Goal: Task Accomplishment & Management: Use online tool/utility

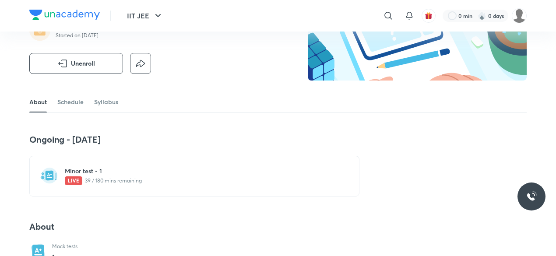
scroll to position [116, 0]
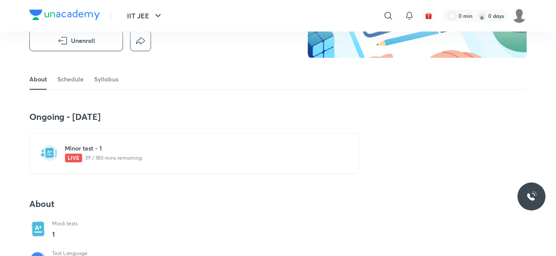
click at [218, 139] on div "Minor test - 1 39 / 180 mins remaining" at bounding box center [194, 153] width 330 height 41
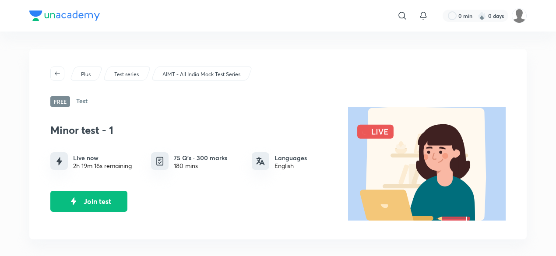
drag, startPoint x: 365, startPoint y: 134, endPoint x: 382, endPoint y: 134, distance: 17.1
click at [382, 134] on div at bounding box center [427, 164] width 158 height 115
click at [99, 204] on button "Join test" at bounding box center [88, 200] width 77 height 21
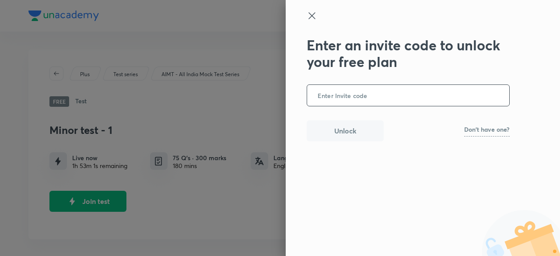
click at [507, 134] on link "Don't have one?" at bounding box center [487, 132] width 46 height 10
click at [457, 99] on input "text" at bounding box center [408, 95] width 202 height 21
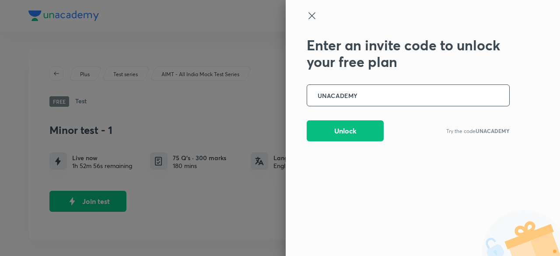
type input "UNACADEMY"
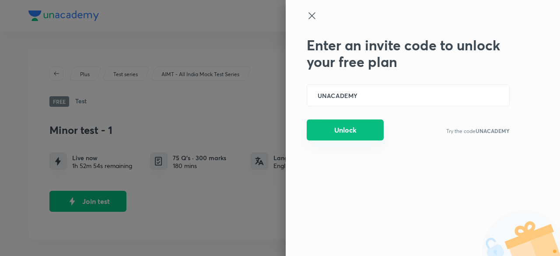
click at [355, 121] on button "Unlock" at bounding box center [345, 130] width 77 height 21
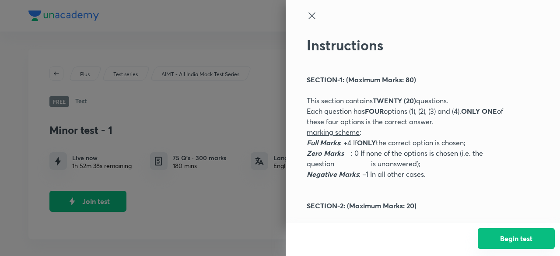
click at [528, 247] on button "Begin test" at bounding box center [516, 238] width 77 height 21
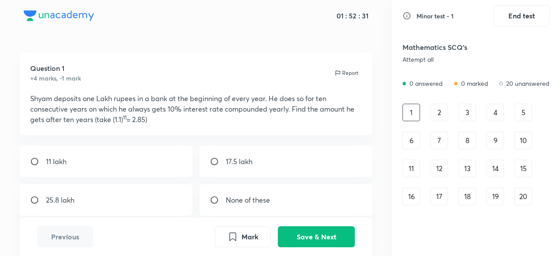
click at [440, 106] on div "2" at bounding box center [440, 113] width 18 height 18
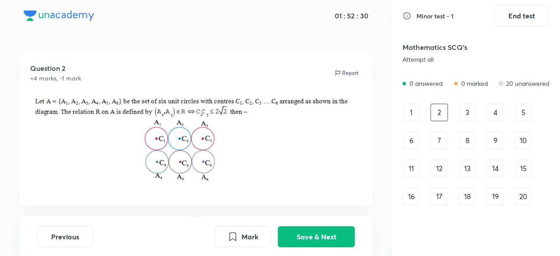
click at [451, 105] on div "1 2 3 4 5 6 7 8 9 10 11 12 13 14 15 16 17 18 19 20" at bounding box center [476, 155] width 147 height 102
click at [468, 105] on div "3" at bounding box center [468, 113] width 18 height 18
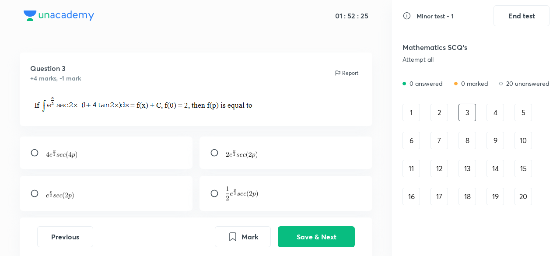
click at [485, 112] on div "1 2 3 4 5 6 7 8 9 10 11 12 13 14 15 16 17 18 19 20" at bounding box center [476, 155] width 147 height 102
click at [488, 112] on div "4" at bounding box center [496, 113] width 18 height 18
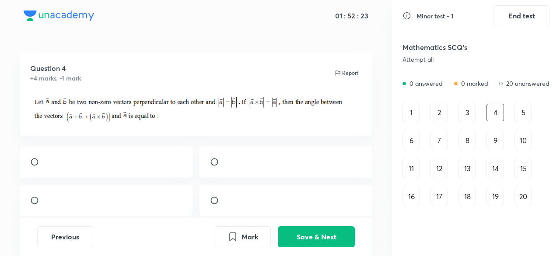
click at [528, 110] on div "5" at bounding box center [524, 113] width 18 height 18
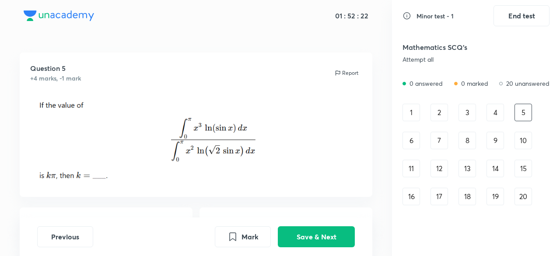
click at [528, 124] on div "1 2 3 4 5 6 7 8 9 10 11 12 13 14 15 16 17 18 19 20" at bounding box center [476, 155] width 147 height 102
click at [523, 145] on div "10" at bounding box center [524, 141] width 18 height 18
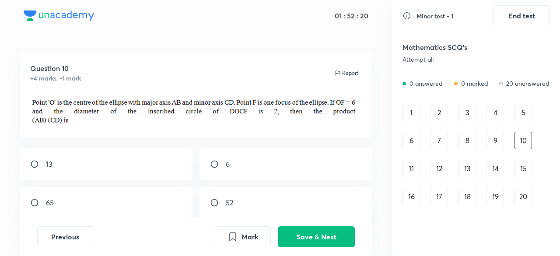
click at [500, 142] on div "9" at bounding box center [496, 141] width 18 height 18
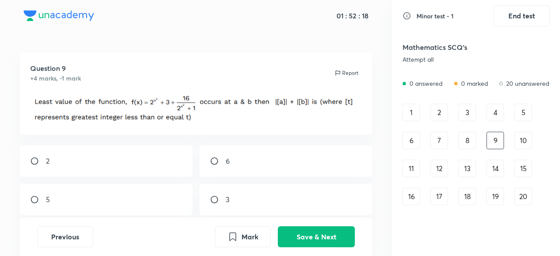
click at [489, 141] on div "9" at bounding box center [496, 141] width 18 height 18
click at [465, 140] on div "8" at bounding box center [468, 141] width 18 height 18
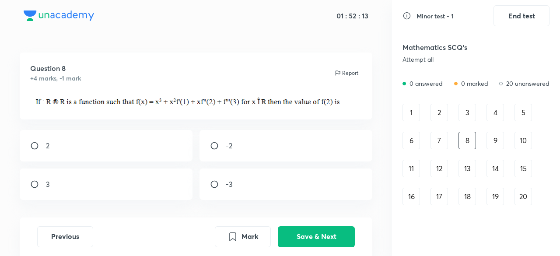
click at [440, 139] on div "7" at bounding box center [440, 141] width 18 height 18
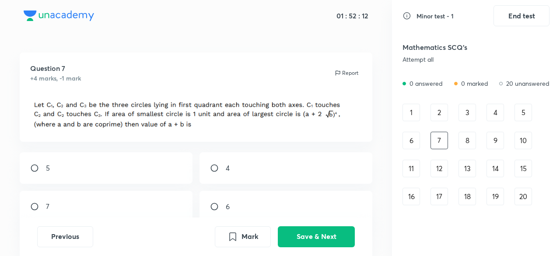
click at [424, 138] on div "1 2 3 4 5 6 7 8 9 10 11 12 13 14 15 16 17 18 19 20" at bounding box center [476, 155] width 147 height 102
click at [414, 134] on div "6" at bounding box center [412, 141] width 18 height 18
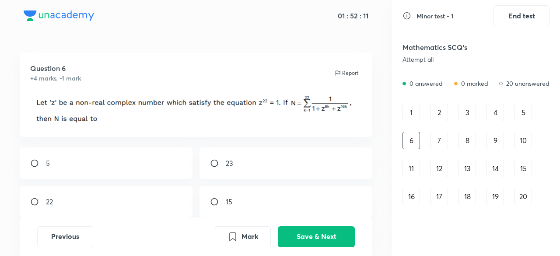
click at [416, 173] on div "11" at bounding box center [412, 169] width 18 height 18
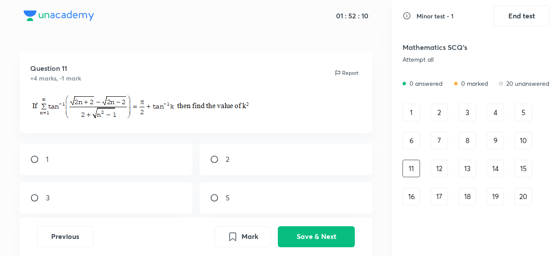
click at [443, 174] on div "12" at bounding box center [440, 169] width 18 height 18
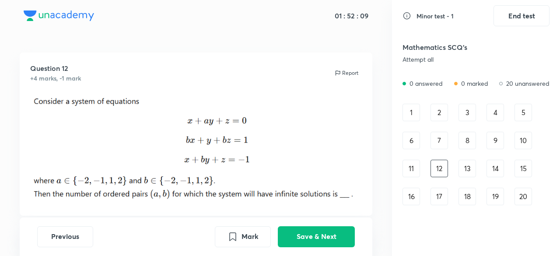
click at [484, 180] on div "1 2 3 4 5 6 7 8 9 10 11 12 13 14 15 16 17 18 19 20" at bounding box center [476, 155] width 147 height 102
click at [484, 176] on div "1 2 3 4 5 6 7 8 9 10 11 12 13 14 15 16 17 18 19 20" at bounding box center [476, 155] width 147 height 102
click at [470, 167] on div "13" at bounding box center [468, 169] width 18 height 18
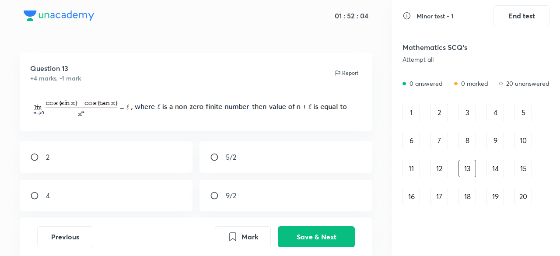
click at [499, 163] on div "14" at bounding box center [496, 169] width 18 height 18
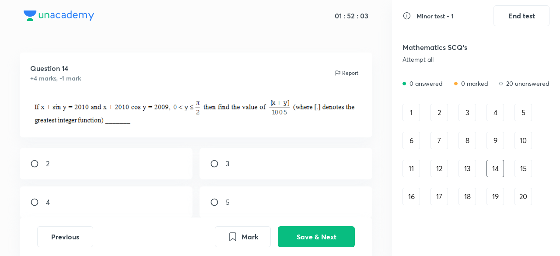
click at [524, 165] on div "15" at bounding box center [524, 169] width 18 height 18
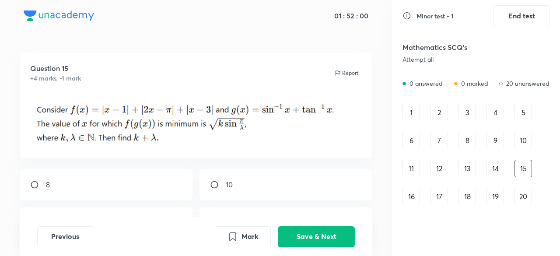
click at [525, 201] on div "20" at bounding box center [524, 197] width 18 height 18
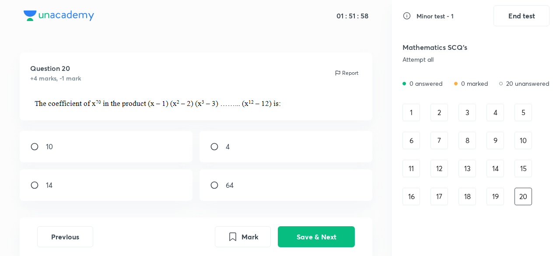
click at [489, 186] on div "1 2 3 4 5 6 7 8 9 10 11 12 13 14 15 16 17 18 19 20" at bounding box center [476, 155] width 147 height 102
click at [506, 198] on div "1 2 3 4 5 6 7 8 9 10 11 12 13 14 15 16 17 18 19 20" at bounding box center [476, 155] width 147 height 102
drag, startPoint x: 501, startPoint y: 197, endPoint x: 510, endPoint y: 195, distance: 9.6
click at [509, 197] on div "1 2 3 4 5 6 7 8 9 10 11 12 13 14 15 16 17 18 19 20" at bounding box center [476, 155] width 147 height 102
click at [502, 194] on div "19" at bounding box center [496, 197] width 18 height 18
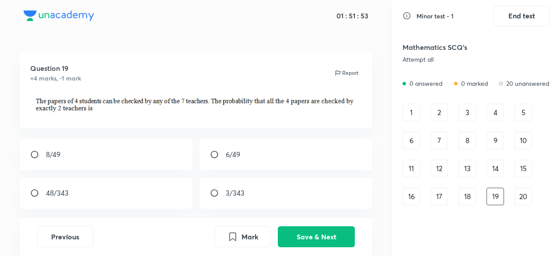
click at [468, 190] on div "18" at bounding box center [468, 197] width 18 height 18
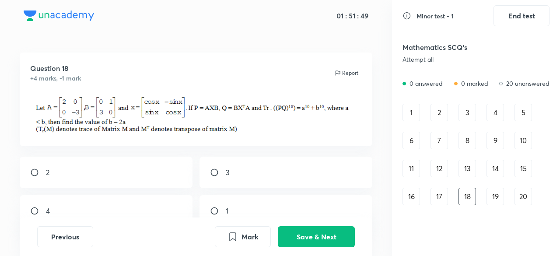
click at [443, 195] on div "17" at bounding box center [440, 197] width 18 height 18
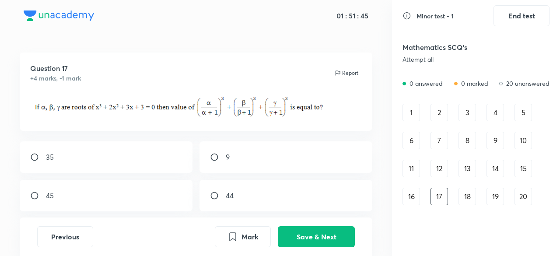
click at [407, 191] on div "16" at bounding box center [412, 197] width 18 height 18
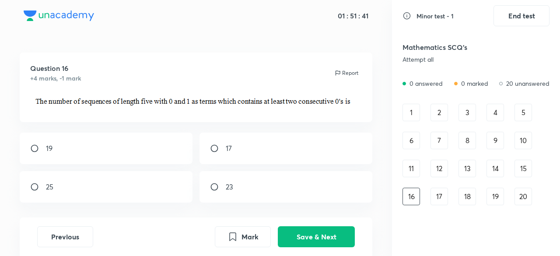
click at [414, 114] on div "1" at bounding box center [412, 113] width 18 height 18
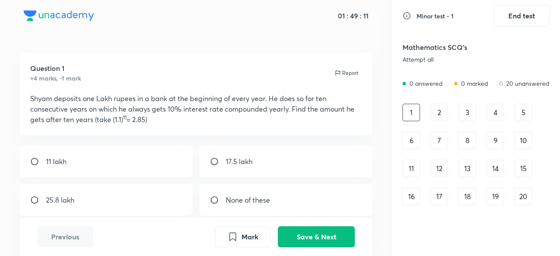
click at [26, 98] on div "Question 1 +4 marks, -1 mark Report Shyam deposits one Lakh rupees in a bank at…" at bounding box center [196, 94] width 353 height 83
drag, startPoint x: 27, startPoint y: 97, endPoint x: 53, endPoint y: 108, distance: 27.6
click at [53, 108] on div "Question 1 +4 marks, -1 mark Report Shyam deposits one Lakh rupees in a bank at…" at bounding box center [196, 94] width 353 height 83
click at [53, 108] on p "Shyam deposits one Lakh rupees in a bank at the beginning of every year. He doe…" at bounding box center [196, 109] width 332 height 32
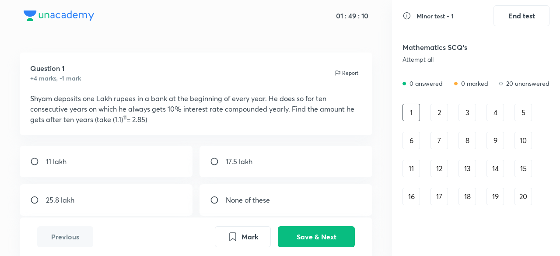
click at [53, 108] on p "Shyam deposits one Lakh rupees in a bank at the beginning of every year. He doe…" at bounding box center [196, 109] width 332 height 32
drag, startPoint x: 149, startPoint y: 119, endPoint x: 63, endPoint y: 95, distance: 88.6
click at [63, 95] on p "Shyam deposits one Lakh rupees in a bank at the beginning of every year. He doe…" at bounding box center [196, 109] width 332 height 32
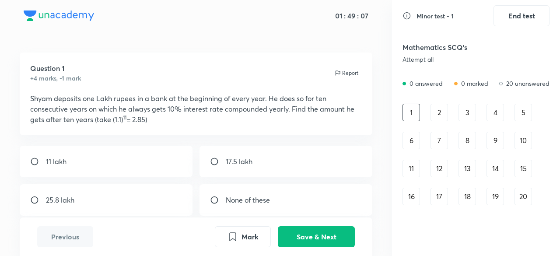
click at [64, 95] on p "Shyam deposits one Lakh rupees in a bank at the beginning of every year. He doe…" at bounding box center [196, 109] width 332 height 32
drag, startPoint x: 64, startPoint y: 95, endPoint x: 56, endPoint y: 101, distance: 9.6
click at [56, 101] on p "Shyam deposits one Lakh rupees in a bank at the beginning of every year. He doe…" at bounding box center [196, 109] width 332 height 32
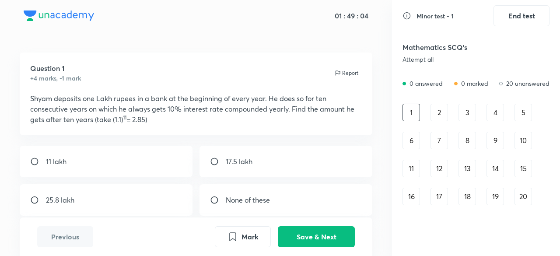
click at [171, 159] on div "11 lakh" at bounding box center [106, 162] width 173 height 32
radio input "true"
click at [239, 245] on button "Mark" at bounding box center [243, 235] width 56 height 21
click at [437, 115] on div "2" at bounding box center [440, 113] width 18 height 18
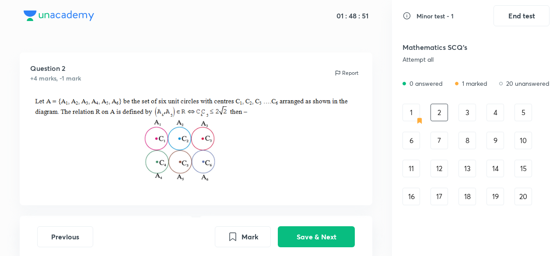
click at [466, 109] on div "3" at bounding box center [468, 113] width 18 height 18
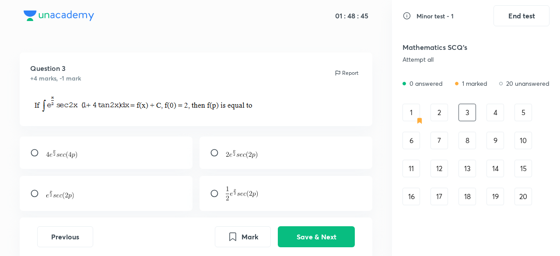
scroll to position [46, 0]
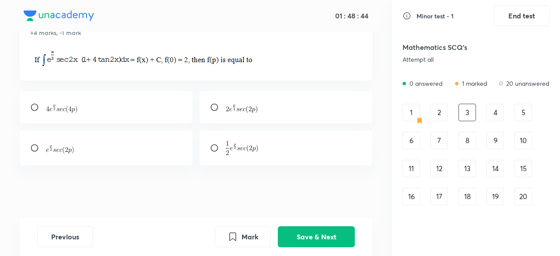
click at [523, 200] on div "20" at bounding box center [524, 197] width 18 height 18
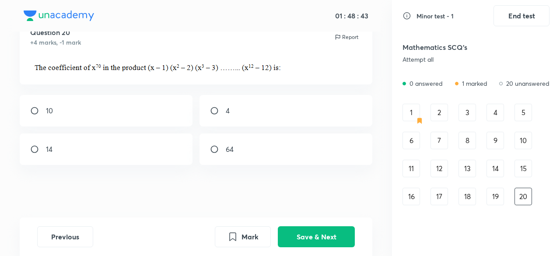
scroll to position [36, 0]
click at [305, 238] on button "Save & Next" at bounding box center [316, 235] width 77 height 21
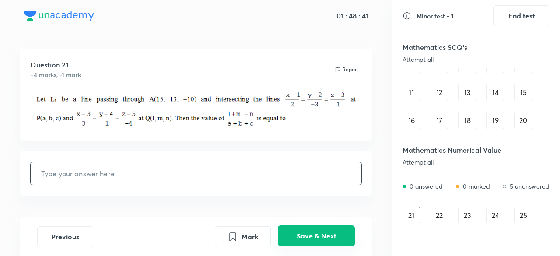
scroll to position [77, 0]
click at [305, 238] on button "Save & Next" at bounding box center [316, 235] width 77 height 21
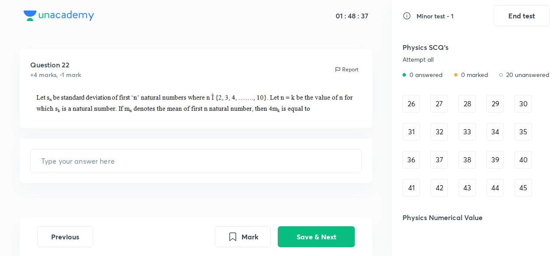
scroll to position [236, 0]
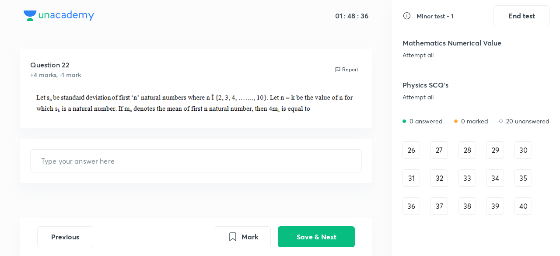
click at [417, 150] on div "26" at bounding box center [412, 150] width 18 height 18
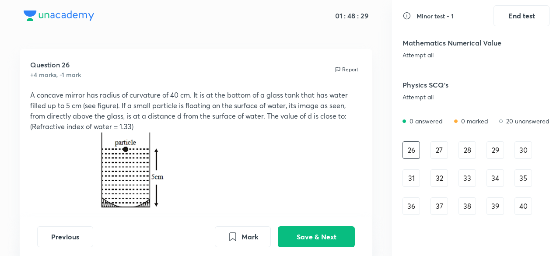
click at [439, 151] on div "27" at bounding box center [440, 150] width 18 height 18
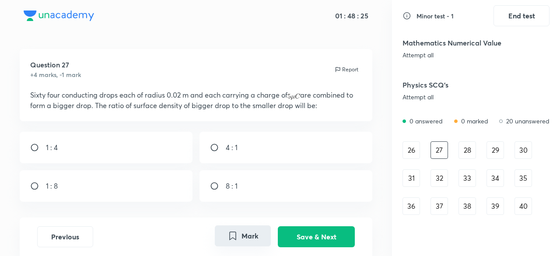
click at [255, 237] on button "Mark" at bounding box center [243, 235] width 56 height 21
click at [468, 150] on div "28" at bounding box center [468, 150] width 18 height 18
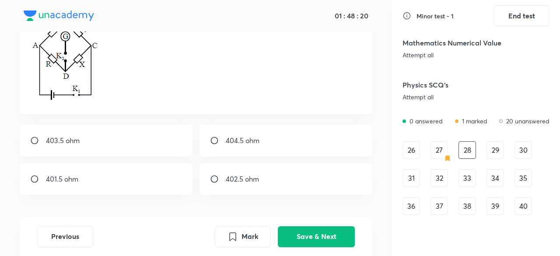
scroll to position [149, 0]
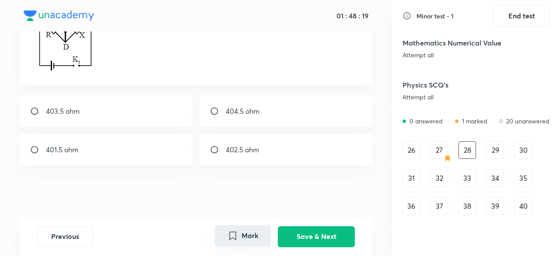
click at [250, 232] on button "Mark" at bounding box center [243, 235] width 56 height 21
click at [496, 143] on div "29" at bounding box center [496, 150] width 18 height 18
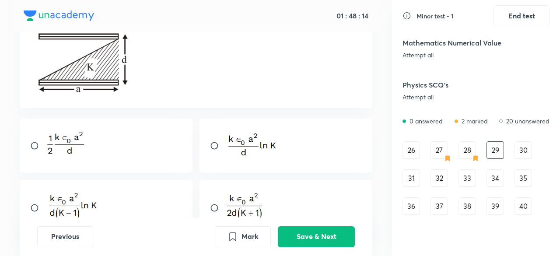
scroll to position [116, 0]
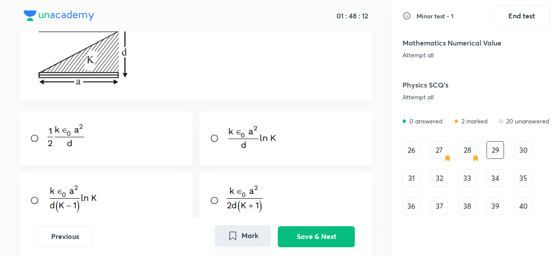
click at [252, 230] on button "Mark" at bounding box center [243, 235] width 56 height 21
click at [527, 152] on div "30" at bounding box center [524, 150] width 18 height 18
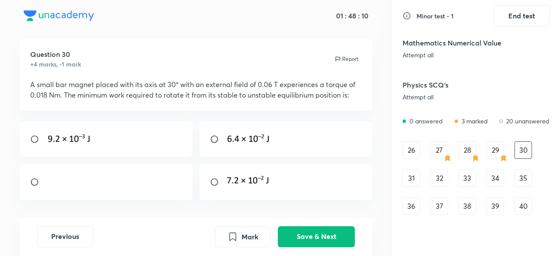
scroll to position [0, 0]
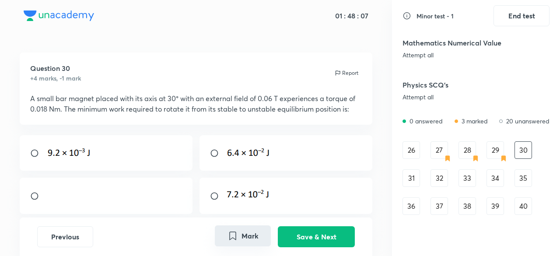
click at [267, 235] on button "Mark" at bounding box center [243, 235] width 56 height 21
click at [410, 180] on div "31" at bounding box center [412, 178] width 18 height 18
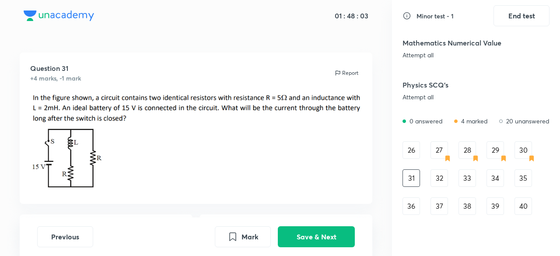
click at [446, 182] on div "32" at bounding box center [440, 178] width 18 height 18
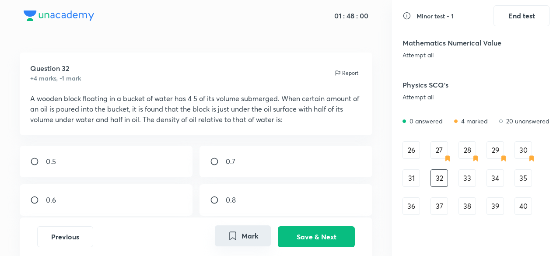
click at [268, 230] on button "Mark" at bounding box center [243, 235] width 56 height 21
drag, startPoint x: 489, startPoint y: 169, endPoint x: 480, endPoint y: 172, distance: 9.0
click at [488, 169] on div "34" at bounding box center [496, 178] width 18 height 18
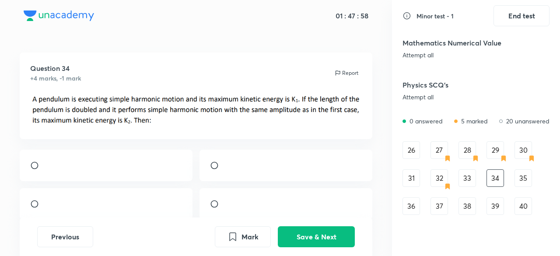
click at [478, 173] on div "26 27 28 29 30 31 32 33 34 35 36 37 38 39 40 41 42 43 44 45" at bounding box center [476, 192] width 147 height 102
click at [475, 172] on div "33" at bounding box center [468, 178] width 18 height 18
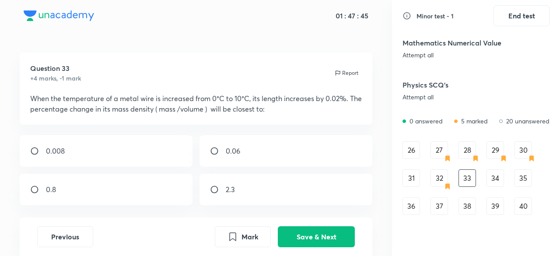
click at [495, 182] on div "34" at bounding box center [496, 178] width 18 height 18
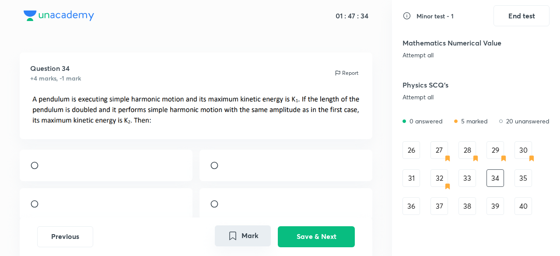
click at [236, 236] on icon "Mark" at bounding box center [233, 236] width 11 height 11
click at [525, 183] on div "35" at bounding box center [524, 178] width 18 height 18
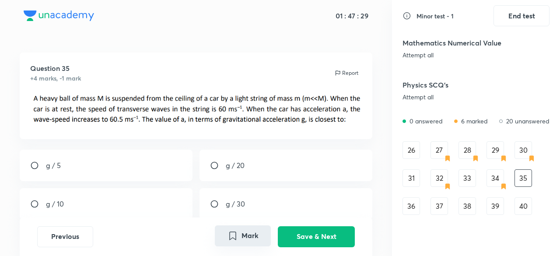
click at [251, 232] on button "Mark" at bounding box center [243, 235] width 56 height 21
click at [411, 213] on div "36" at bounding box center [412, 206] width 18 height 18
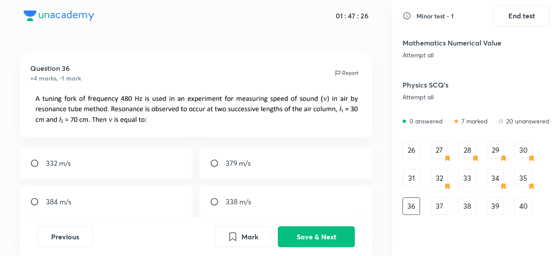
click at [447, 211] on div "37" at bounding box center [440, 206] width 18 height 18
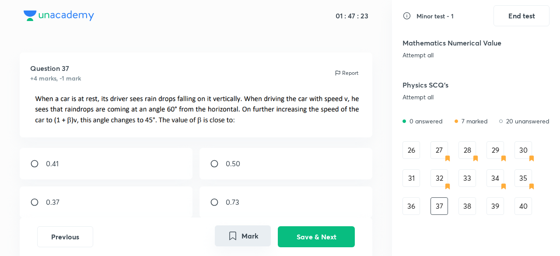
click at [223, 236] on button "Mark" at bounding box center [243, 235] width 56 height 21
click at [471, 213] on div "38" at bounding box center [468, 206] width 18 height 18
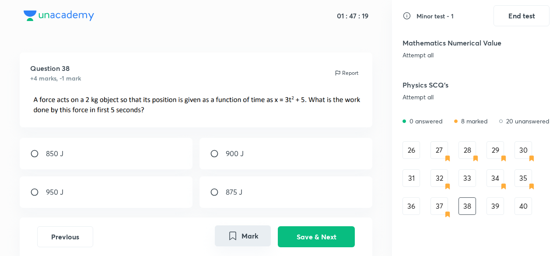
click at [243, 234] on button "Mark" at bounding box center [243, 235] width 56 height 21
click at [494, 207] on div "39" at bounding box center [496, 206] width 18 height 18
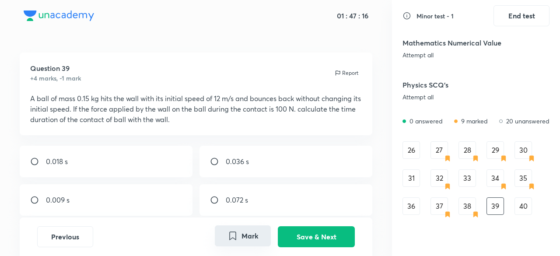
click at [251, 238] on button "Mark" at bounding box center [243, 235] width 56 height 21
click at [527, 209] on div "40" at bounding box center [524, 206] width 18 height 18
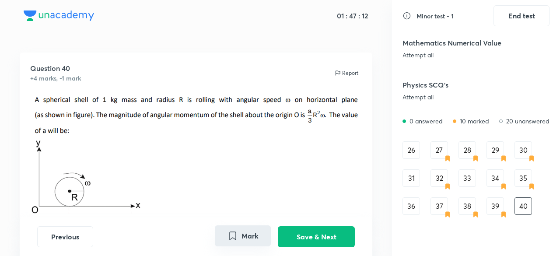
click at [260, 234] on button "Mark" at bounding box center [243, 235] width 56 height 21
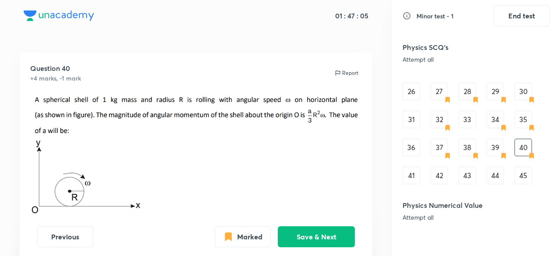
click at [415, 174] on div "41" at bounding box center [412, 176] width 18 height 18
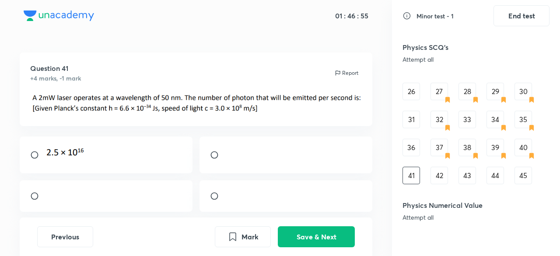
click at [433, 174] on div "42" at bounding box center [440, 176] width 18 height 18
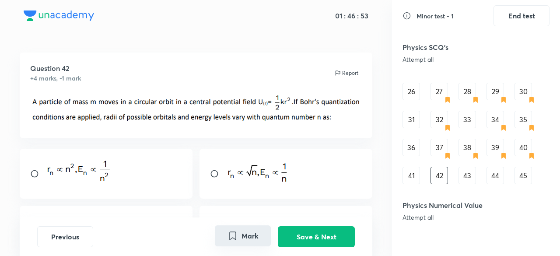
click at [239, 237] on button "Mark" at bounding box center [243, 235] width 56 height 21
click at [472, 174] on div "43" at bounding box center [468, 176] width 18 height 18
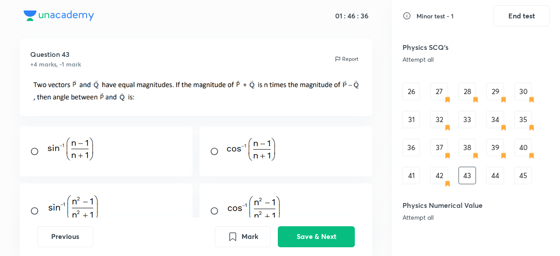
scroll to position [0, 0]
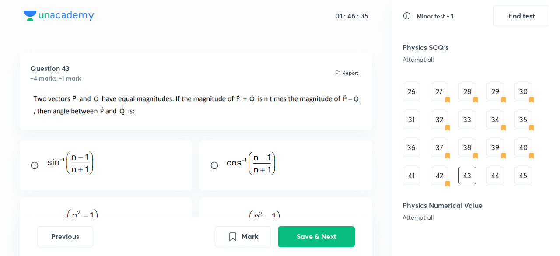
click at [488, 181] on div "44" at bounding box center [496, 176] width 18 height 18
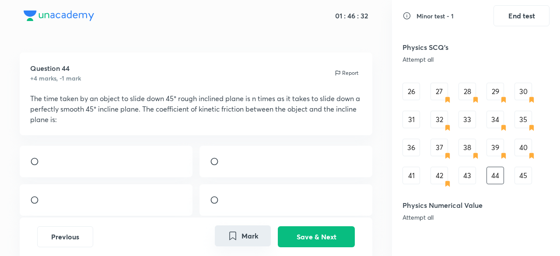
click at [231, 246] on div "Mark Save & Next" at bounding box center [285, 236] width 140 height 21
click at [231, 241] on button "Mark" at bounding box center [243, 235] width 56 height 21
click at [527, 183] on div "45" at bounding box center [524, 176] width 18 height 18
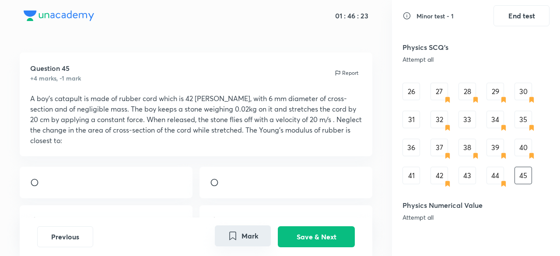
click at [248, 241] on button "Mark" at bounding box center [243, 235] width 56 height 21
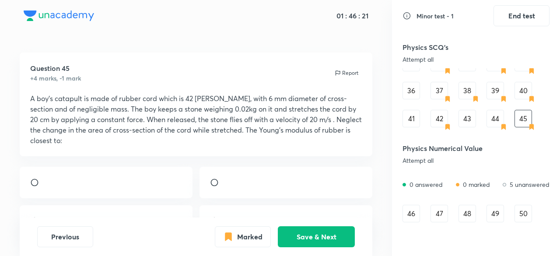
scroll to position [353, 0]
click at [416, 218] on div "46" at bounding box center [412, 213] width 18 height 18
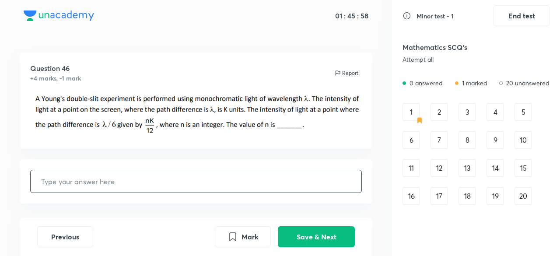
scroll to position [0, 0]
click at [336, 22] on div "01 : 45 : 56" at bounding box center [196, 16] width 369 height 32
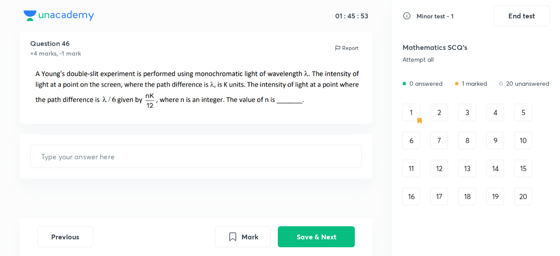
scroll to position [38, 0]
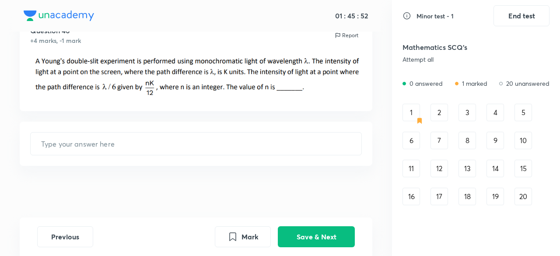
click at [420, 110] on div "1 2 3 4 5 6 7 8 9 10 11 12 13 14 15 16 17 18 19 20" at bounding box center [476, 155] width 147 height 102
click at [418, 110] on div "1" at bounding box center [412, 113] width 18 height 18
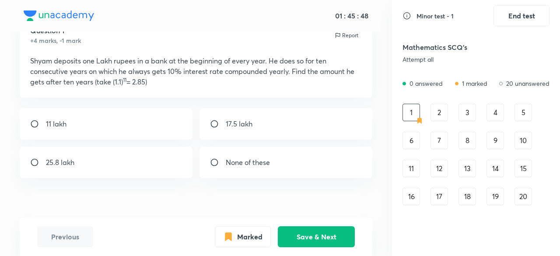
scroll to position [0, 0]
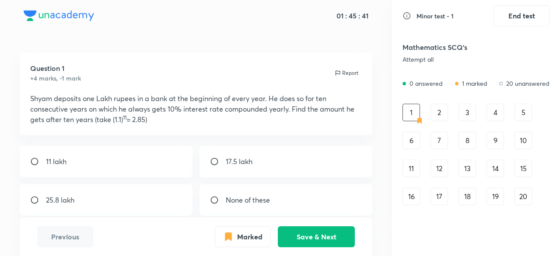
click at [134, 176] on div "11 lakh" at bounding box center [106, 162] width 173 height 32
radio input "true"
click at [336, 231] on button "Save & Next" at bounding box center [316, 235] width 77 height 21
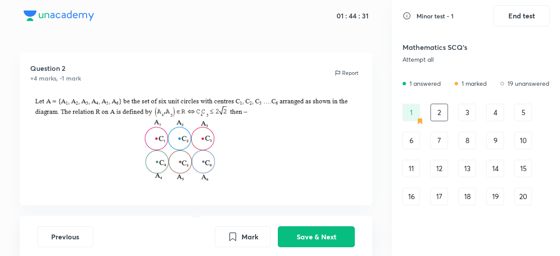
click at [470, 123] on div "1 2 3 4 5 6 7 8 9 10 11 12 13 14 15 16 17 18 19 20" at bounding box center [476, 155] width 147 height 102
click at [469, 120] on div "3" at bounding box center [468, 113] width 18 height 18
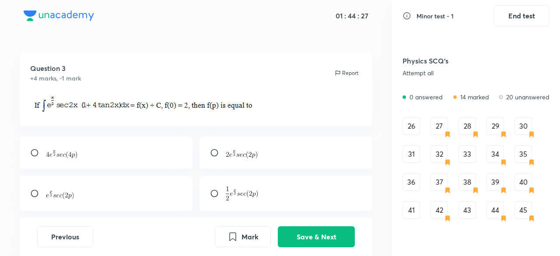
scroll to position [292, 0]
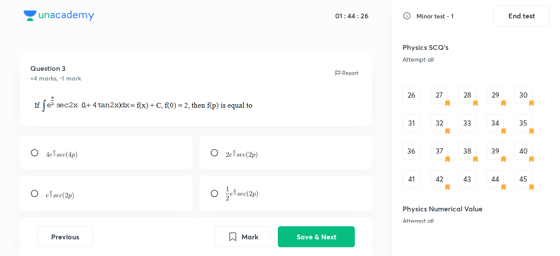
click at [444, 95] on div "27" at bounding box center [440, 95] width 18 height 18
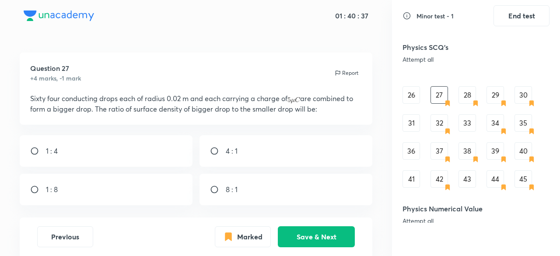
click at [309, 181] on div "8 : 1" at bounding box center [286, 190] width 173 height 32
radio input "true"
click at [300, 246] on button "Save & Next" at bounding box center [316, 235] width 77 height 21
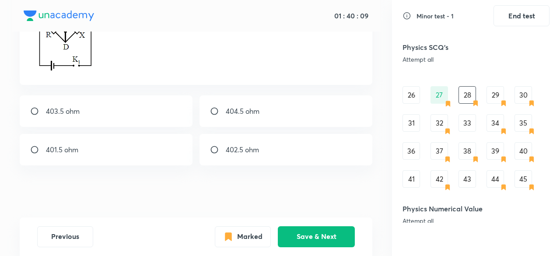
scroll to position [0, 0]
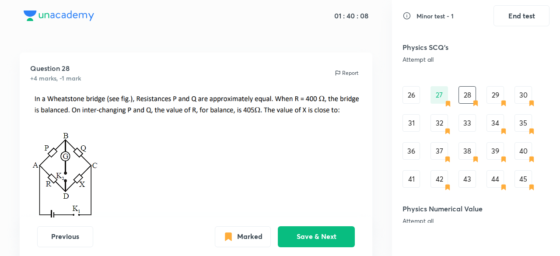
click at [440, 91] on div "27" at bounding box center [440, 95] width 18 height 18
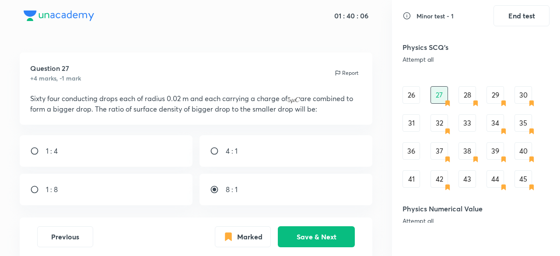
click at [293, 113] on p "Sixty four conducting drops each of radius 0.02 m and each carrying a charge of…" at bounding box center [196, 103] width 332 height 21
click at [291, 111] on p "Sixty four conducting drops each of radius 0.02 m and each carrying a charge of…" at bounding box center [196, 103] width 332 height 21
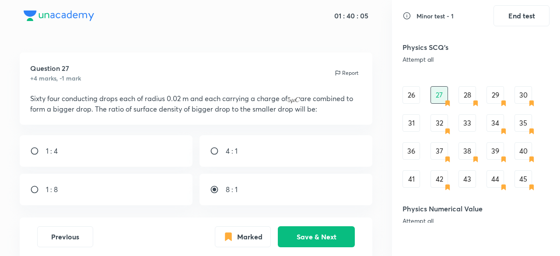
click at [291, 111] on p "Sixty four conducting drops each of radius 0.02 m and each carrying a charge of…" at bounding box center [196, 103] width 332 height 21
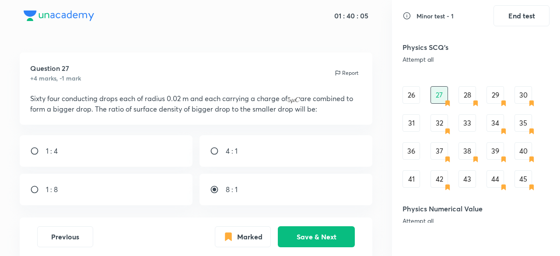
click at [291, 111] on p "Sixty four conducting drops each of radius 0.02 m and each carrying a charge of…" at bounding box center [196, 103] width 332 height 21
click at [335, 227] on button "Save & Next" at bounding box center [316, 235] width 77 height 21
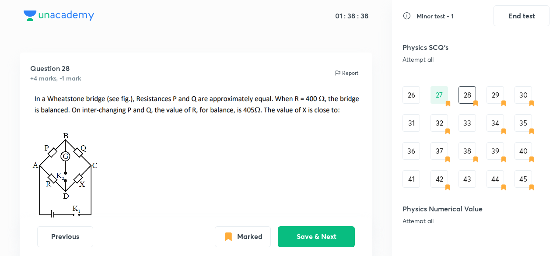
click at [441, 93] on div "27" at bounding box center [440, 95] width 18 height 18
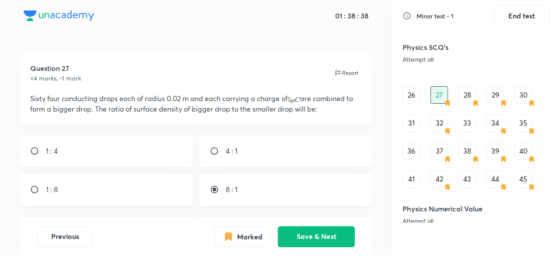
click at [233, 246] on div "Marked Save & Next" at bounding box center [285, 236] width 140 height 21
click at [249, 240] on button "Marked" at bounding box center [243, 235] width 56 height 21
click at [317, 230] on button "Save & Next" at bounding box center [316, 235] width 77 height 21
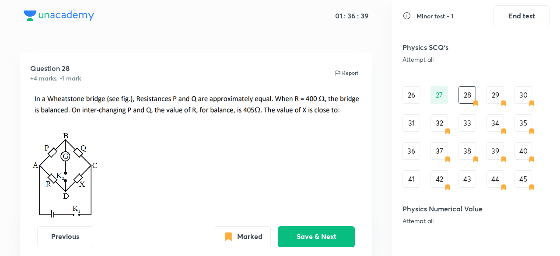
scroll to position [149, 0]
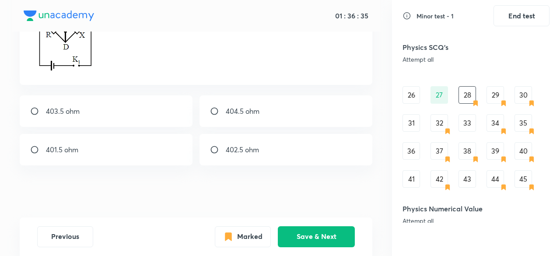
click at [212, 119] on div "404.5 ohm" at bounding box center [286, 111] width 173 height 32
radio input "true"
click at [311, 238] on button "Save & Next" at bounding box center [316, 235] width 77 height 21
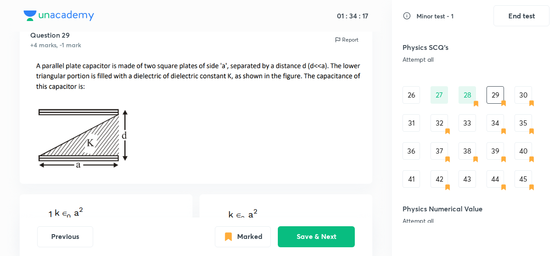
scroll to position [0, 0]
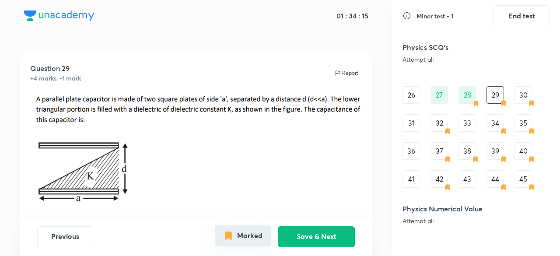
click at [264, 228] on button "Marked" at bounding box center [243, 235] width 56 height 21
click at [527, 97] on div "30" at bounding box center [524, 95] width 18 height 18
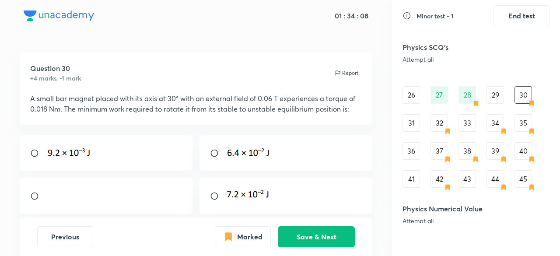
click at [466, 97] on div "28" at bounding box center [468, 95] width 18 height 18
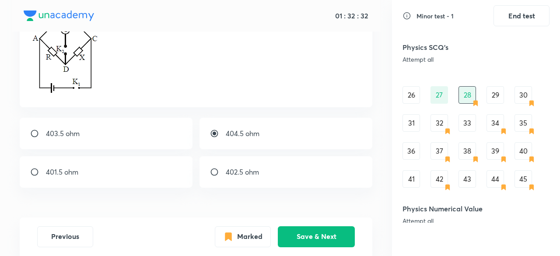
scroll to position [149, 0]
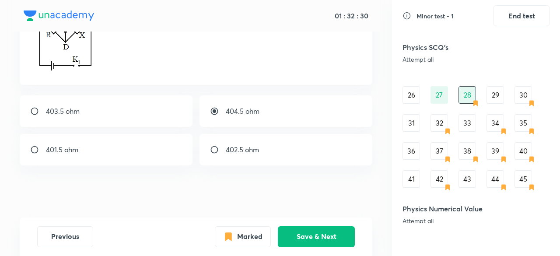
click at [279, 143] on div "402.5 ohm" at bounding box center [286, 150] width 173 height 32
radio input "false"
radio input "true"
click at [294, 232] on button "Save & Next" at bounding box center [316, 235] width 77 height 21
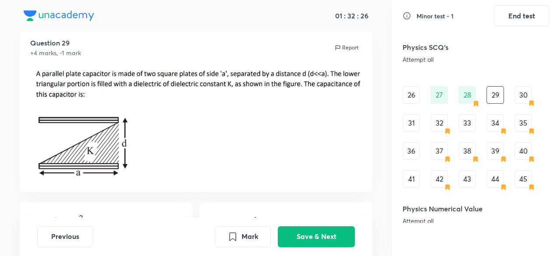
scroll to position [0, 0]
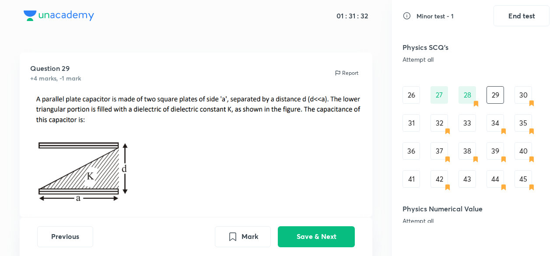
click at [520, 89] on div "30" at bounding box center [524, 95] width 18 height 18
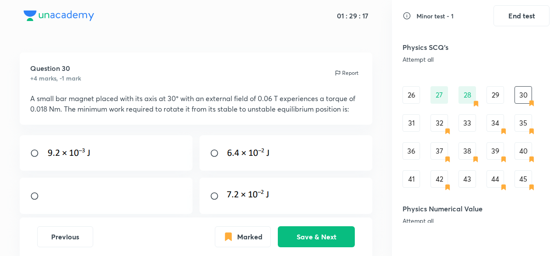
click at [264, 183] on div at bounding box center [286, 196] width 173 height 36
radio input "true"
click at [333, 231] on button "Save & Next" at bounding box center [316, 235] width 77 height 21
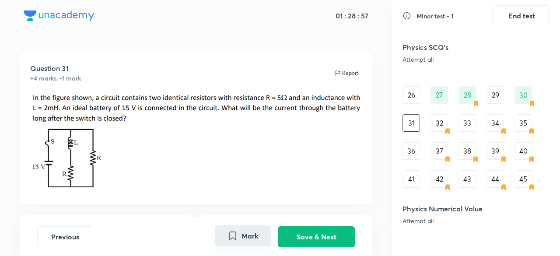
click at [253, 231] on button "Mark" at bounding box center [243, 235] width 56 height 21
click at [233, 242] on button "Marked" at bounding box center [243, 235] width 56 height 21
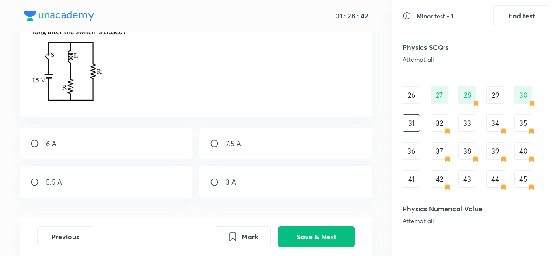
scroll to position [120, 0]
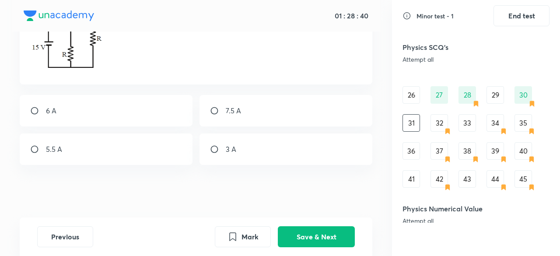
click at [474, 93] on div "28" at bounding box center [468, 95] width 18 height 18
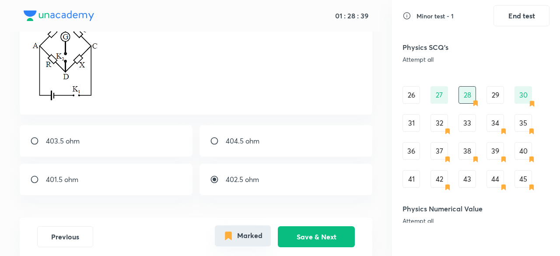
click at [247, 236] on button "Marked" at bounding box center [243, 235] width 56 height 21
click at [526, 99] on div "30" at bounding box center [524, 95] width 18 height 18
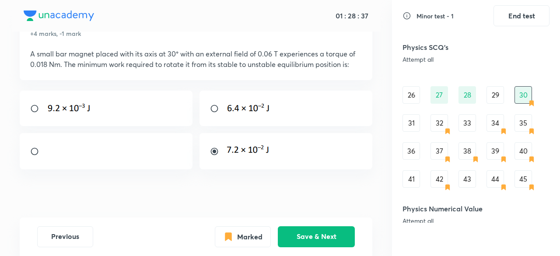
scroll to position [49, 0]
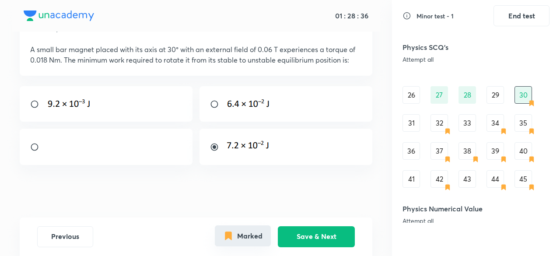
click at [255, 236] on button "Marked" at bounding box center [243, 235] width 56 height 21
click at [411, 127] on div "31" at bounding box center [412, 123] width 18 height 18
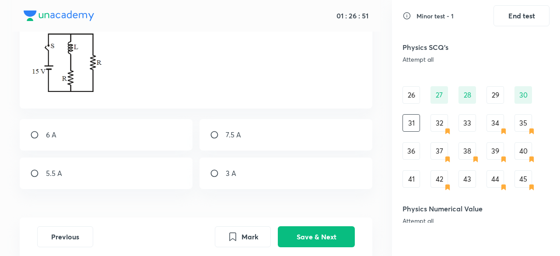
scroll to position [120, 0]
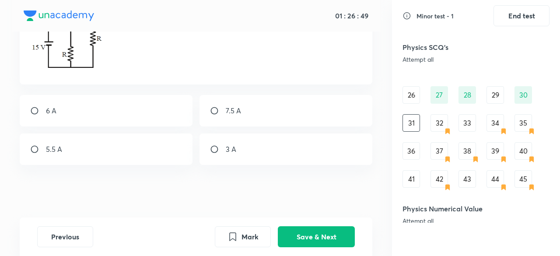
click at [85, 144] on div "5.5 A" at bounding box center [106, 150] width 173 height 32
radio input "true"
click at [113, 119] on div "6 A" at bounding box center [106, 111] width 173 height 32
radio input "true"
radio input "false"
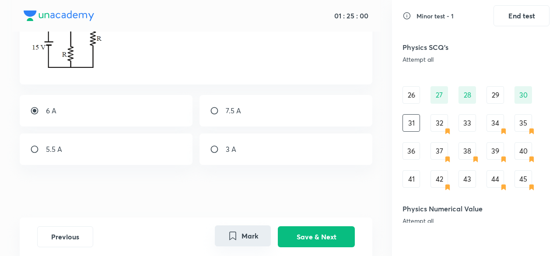
click at [251, 242] on button "Mark" at bounding box center [243, 235] width 56 height 21
click at [240, 237] on button "Marked" at bounding box center [243, 235] width 56 height 21
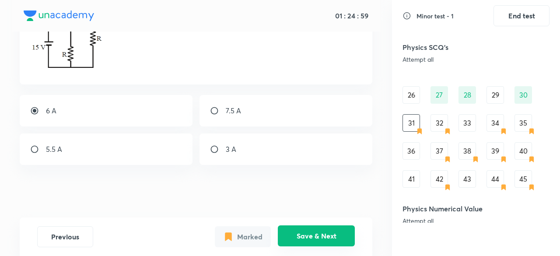
click at [290, 241] on button "Save & Next" at bounding box center [316, 235] width 77 height 21
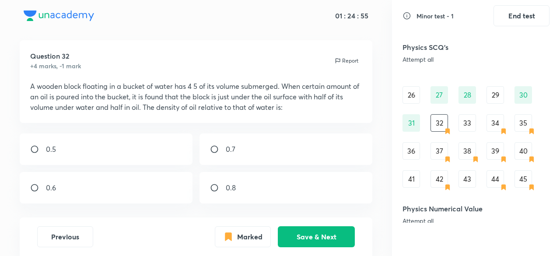
scroll to position [0, 0]
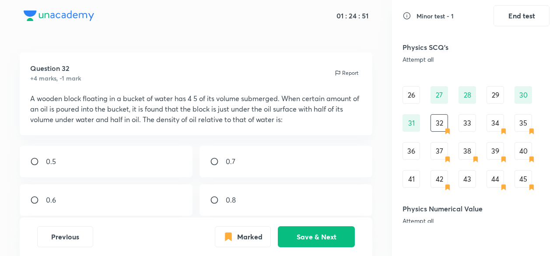
click at [517, 89] on div "30" at bounding box center [524, 95] width 18 height 18
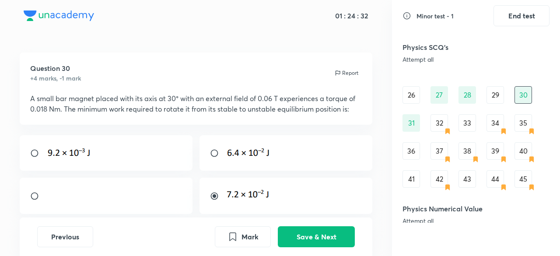
click at [440, 124] on div "32" at bounding box center [440, 123] width 18 height 18
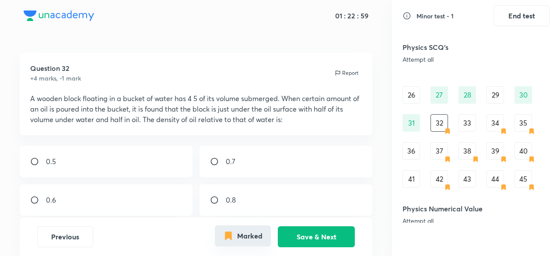
click at [257, 238] on button "Marked" at bounding box center [243, 235] width 56 height 21
click at [469, 118] on div "33" at bounding box center [468, 123] width 18 height 18
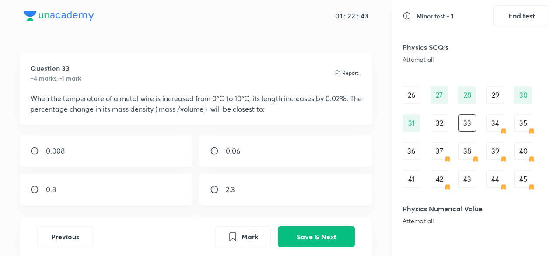
click at [496, 123] on div "34" at bounding box center [496, 123] width 18 height 18
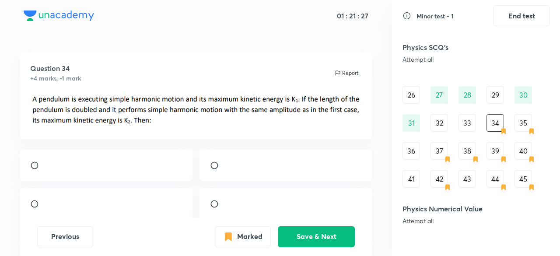
scroll to position [80, 0]
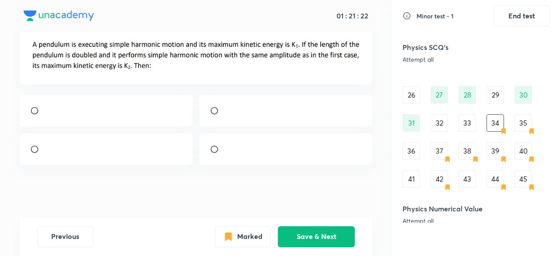
click at [129, 101] on div at bounding box center [106, 111] width 173 height 32
click at [276, 95] on div at bounding box center [286, 111] width 173 height 32
radio input "false"
radio input "true"
click at [295, 241] on button "Save & Next" at bounding box center [316, 235] width 77 height 21
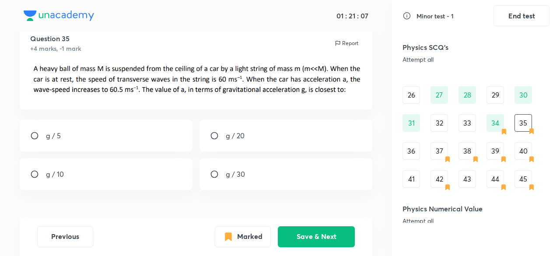
scroll to position [54, 0]
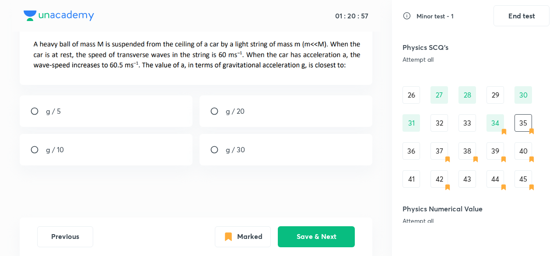
click at [495, 129] on div "34" at bounding box center [496, 123] width 18 height 18
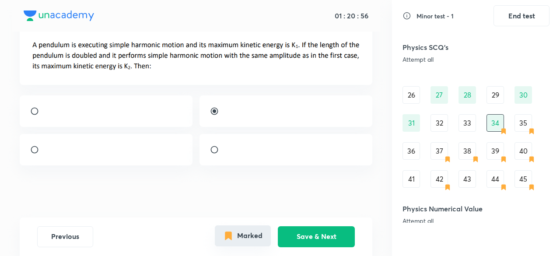
click at [257, 244] on button "Marked" at bounding box center [243, 235] width 56 height 21
click at [526, 120] on div "35" at bounding box center [524, 123] width 18 height 18
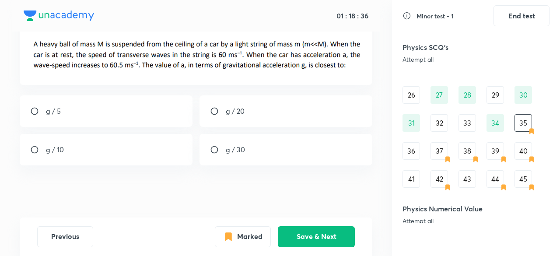
click at [107, 109] on div "g / 5" at bounding box center [106, 111] width 173 height 32
radio input "true"
click at [312, 236] on button "Save & Next" at bounding box center [316, 235] width 77 height 21
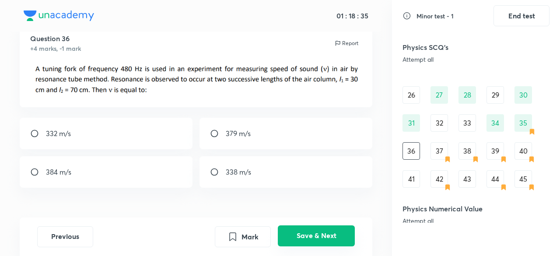
scroll to position [53, 0]
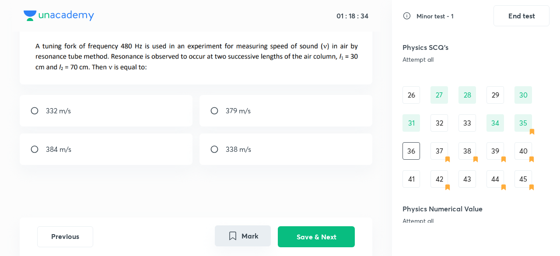
click at [257, 233] on button "Mark" at bounding box center [243, 235] width 56 height 21
click at [248, 237] on button "Marked" at bounding box center [243, 235] width 56 height 21
click at [432, 162] on div "26 27 28 29 30 31 32 33 34 35 36 37 38 39 40 41 42 43 44 45" at bounding box center [476, 137] width 147 height 102
click at [433, 158] on div "37" at bounding box center [440, 151] width 18 height 18
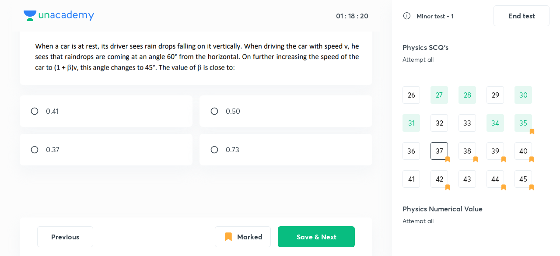
click at [523, 121] on div "35" at bounding box center [524, 123] width 18 height 18
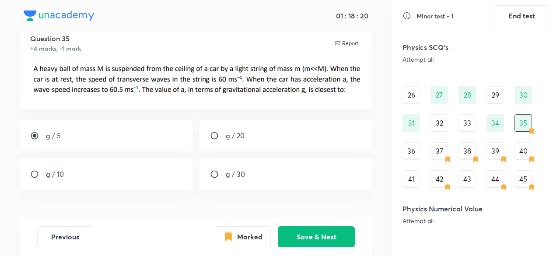
click at [502, 119] on div "34" at bounding box center [496, 123] width 18 height 18
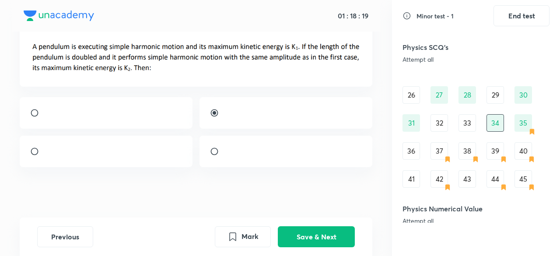
click at [523, 120] on div "35" at bounding box center [524, 123] width 18 height 18
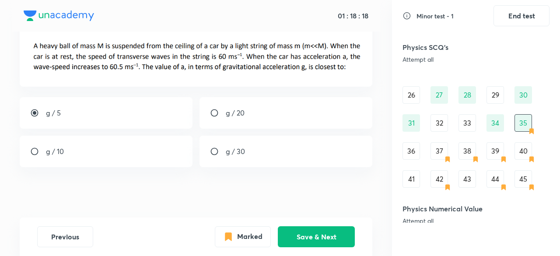
click at [493, 112] on div "26 27 28 29 30 31 32 33 34 35 36 37 38 39 40 41 42 43 44 45" at bounding box center [476, 137] width 147 height 102
click at [493, 118] on div "34" at bounding box center [496, 123] width 18 height 18
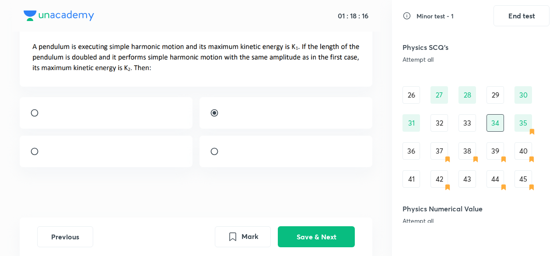
scroll to position [0, 0]
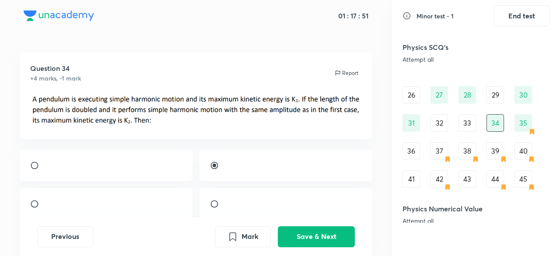
click at [440, 159] on div "37" at bounding box center [440, 151] width 18 height 18
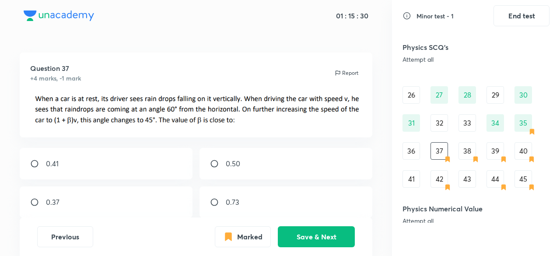
click at [229, 204] on p "0.73" at bounding box center [233, 202] width 14 height 11
click at [229, 203] on p "0.73" at bounding box center [233, 202] width 14 height 11
click at [229, 204] on p "0.73" at bounding box center [233, 202] width 14 height 11
radio input "true"
click at [342, 237] on button "Save & Next" at bounding box center [316, 236] width 77 height 21
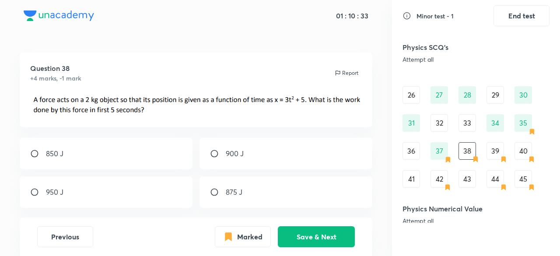
click at [501, 152] on div "39" at bounding box center [496, 151] width 18 height 18
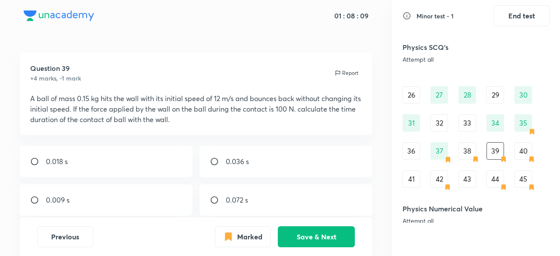
click at [250, 159] on div "0.036 s" at bounding box center [286, 162] width 173 height 32
radio input "true"
click at [299, 242] on button "Save & Next" at bounding box center [316, 235] width 77 height 21
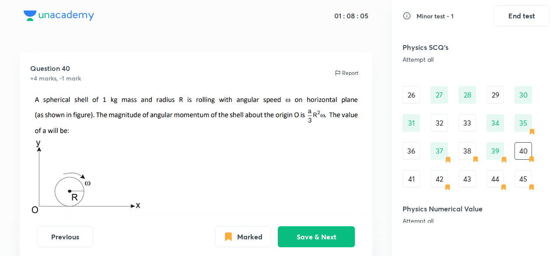
click at [469, 143] on div "38" at bounding box center [468, 151] width 18 height 18
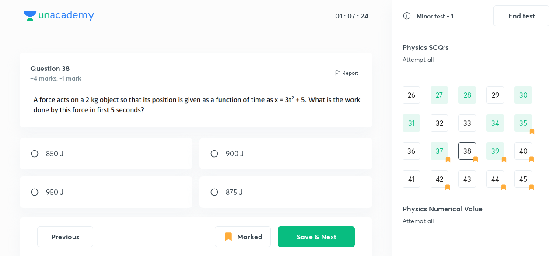
click at [302, 161] on div "900 J" at bounding box center [286, 154] width 173 height 32
radio input "true"
click at [290, 227] on button "Save & Next" at bounding box center [316, 235] width 77 height 21
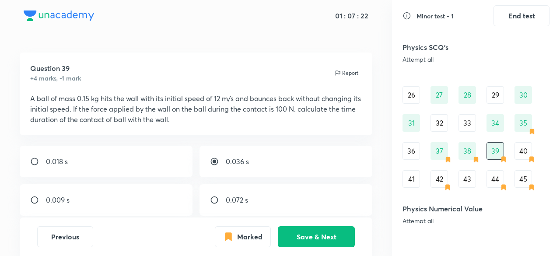
click at [527, 155] on div "40" at bounding box center [524, 151] width 18 height 18
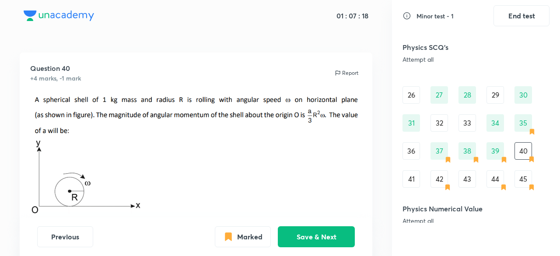
click at [438, 183] on div "42" at bounding box center [440, 179] width 18 height 18
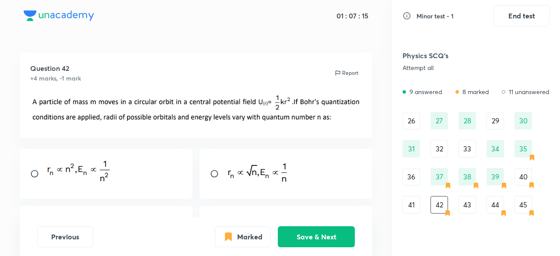
scroll to position [292, 0]
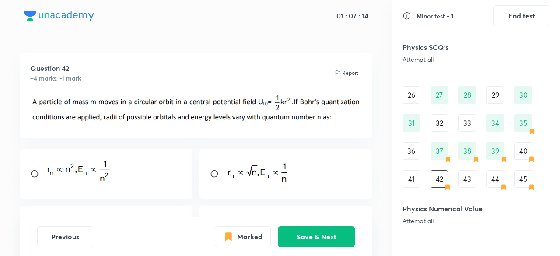
click at [522, 145] on div "40" at bounding box center [524, 151] width 18 height 18
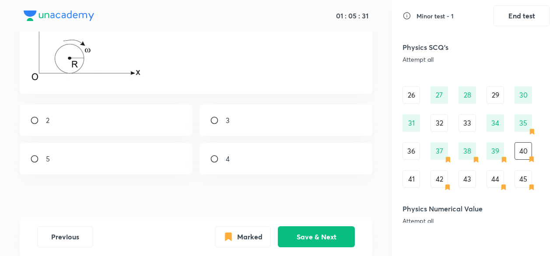
scroll to position [142, 0]
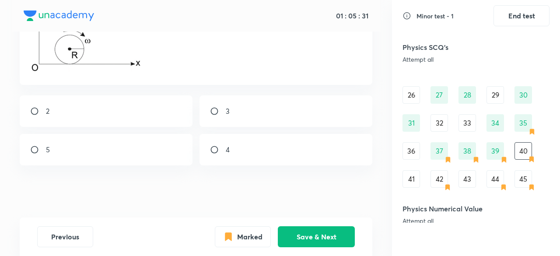
click at [95, 152] on div "5" at bounding box center [106, 150] width 173 height 32
radio input "true"
click at [315, 233] on button "Save & Next" at bounding box center [316, 235] width 77 height 21
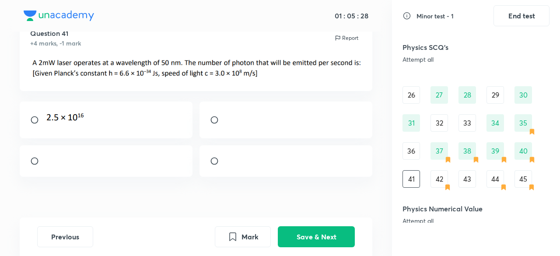
scroll to position [52, 0]
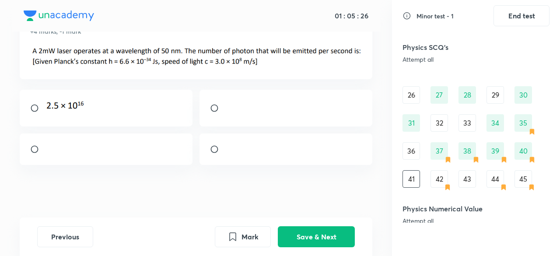
click at [447, 185] on icon at bounding box center [448, 187] width 4 height 5
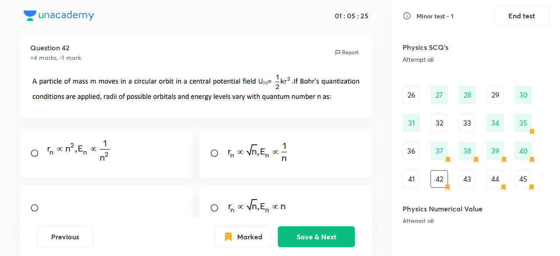
scroll to position [0, 0]
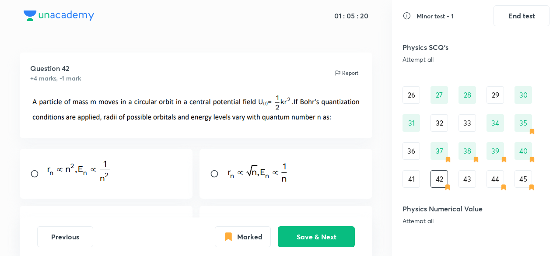
click at [520, 127] on div "35" at bounding box center [524, 123] width 18 height 18
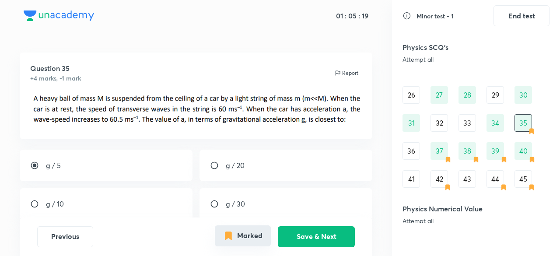
click at [257, 233] on button "Marked" at bounding box center [243, 235] width 56 height 21
click at [434, 159] on div "37" at bounding box center [440, 151] width 18 height 18
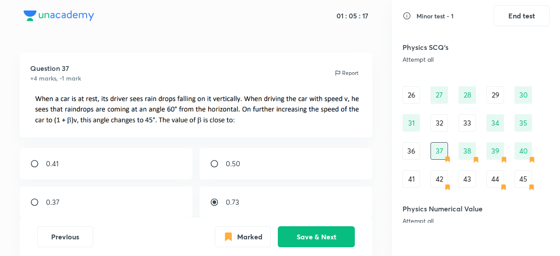
click at [232, 239] on icon "Marked" at bounding box center [228, 237] width 11 height 11
click at [468, 143] on div "38" at bounding box center [468, 151] width 18 height 18
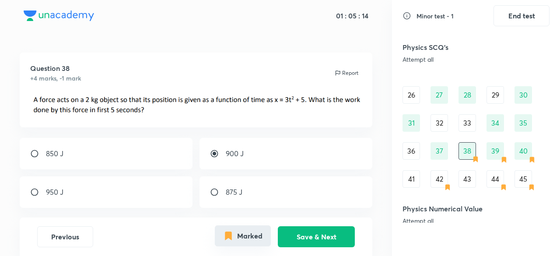
click at [256, 237] on button "Marked" at bounding box center [243, 235] width 56 height 21
click at [497, 146] on div "39" at bounding box center [496, 151] width 18 height 18
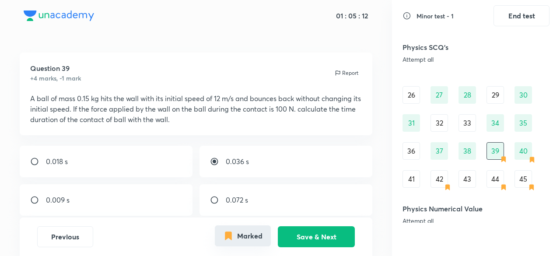
click at [260, 245] on button "Marked" at bounding box center [243, 235] width 56 height 21
click at [519, 154] on div "40" at bounding box center [524, 151] width 18 height 18
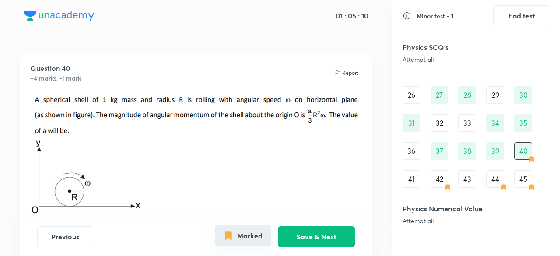
click at [243, 235] on button "Marked" at bounding box center [243, 235] width 56 height 21
click at [440, 178] on div "42" at bounding box center [440, 179] width 18 height 18
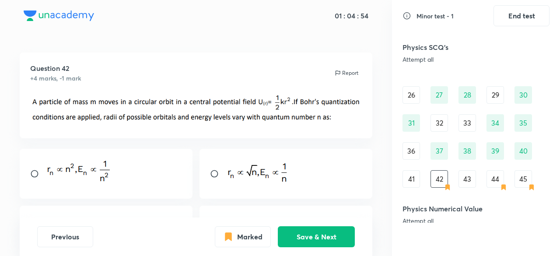
scroll to position [86, 0]
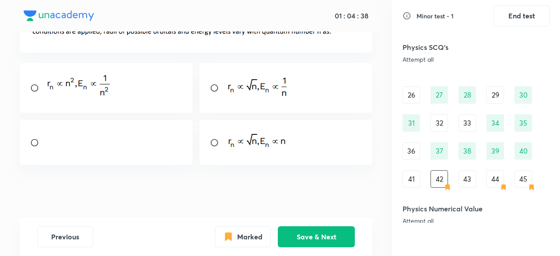
click at [72, 72] on div at bounding box center [106, 88] width 173 height 50
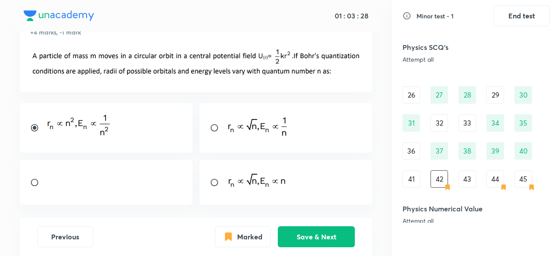
scroll to position [58, 0]
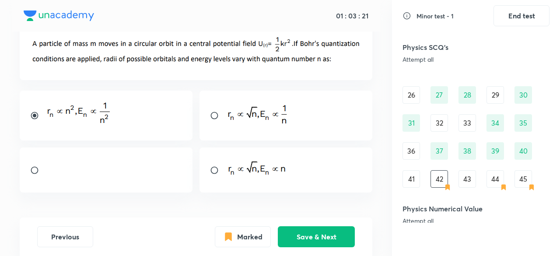
click at [91, 187] on div at bounding box center [106, 170] width 173 height 45
radio input "false"
click at [293, 174] on div at bounding box center [286, 170] width 173 height 45
radio input "false"
radio input "true"
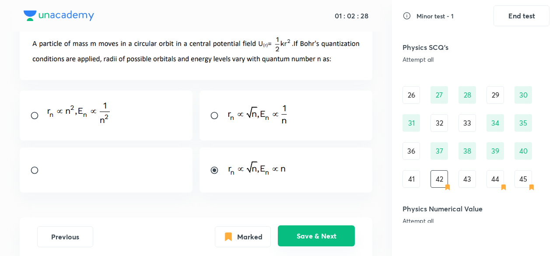
click at [288, 235] on button "Save & Next" at bounding box center [316, 235] width 77 height 21
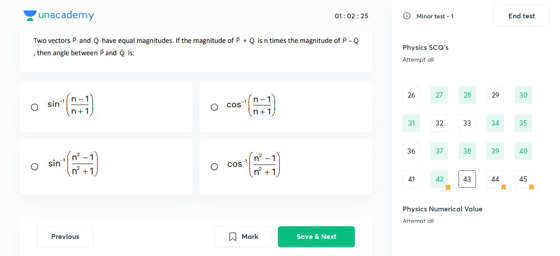
click at [507, 186] on icon at bounding box center [503, 187] width 7 height 7
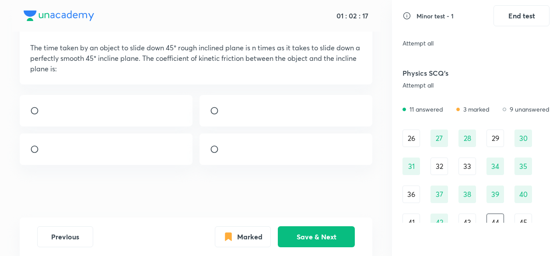
scroll to position [292, 0]
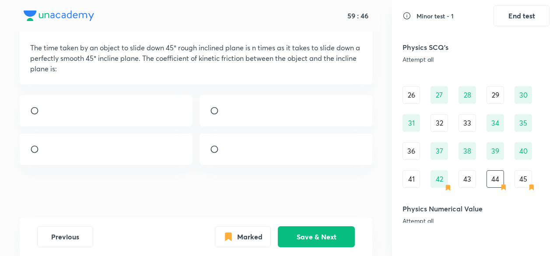
click at [283, 165] on div at bounding box center [286, 150] width 173 height 32
radio input "true"
click at [299, 245] on button "Save & Next" at bounding box center [316, 235] width 77 height 21
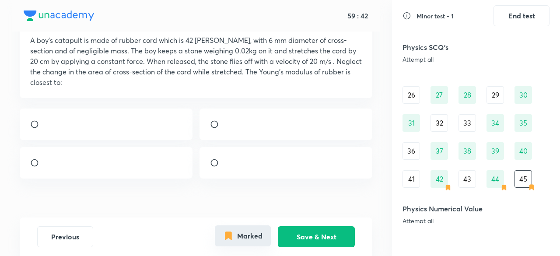
click at [255, 237] on button "Marked" at bounding box center [243, 235] width 56 height 21
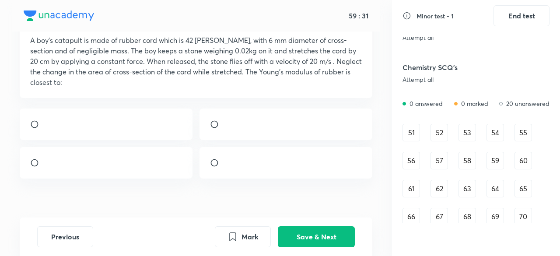
scroll to position [584, 0]
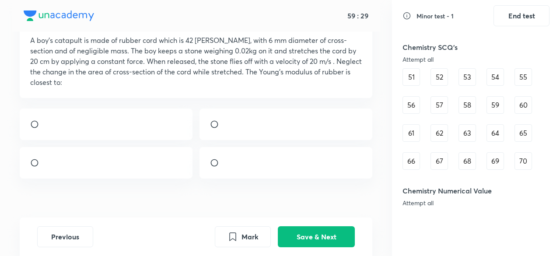
click at [412, 74] on div "51" at bounding box center [412, 77] width 18 height 18
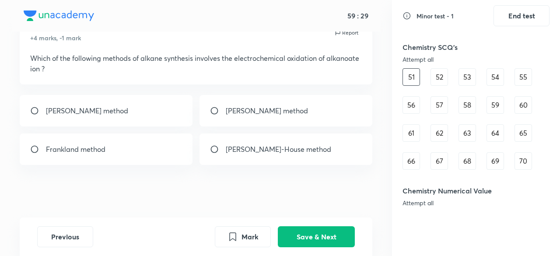
scroll to position [40, 0]
click at [162, 101] on div "Kolbe's method" at bounding box center [106, 111] width 173 height 32
radio input "true"
click at [323, 232] on button "Save & Next" at bounding box center [316, 235] width 77 height 21
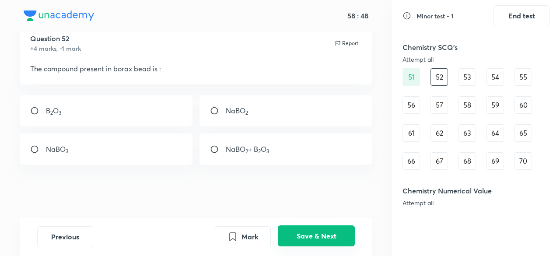
scroll to position [30, 0]
click at [323, 232] on button "Save & Next" at bounding box center [316, 235] width 77 height 21
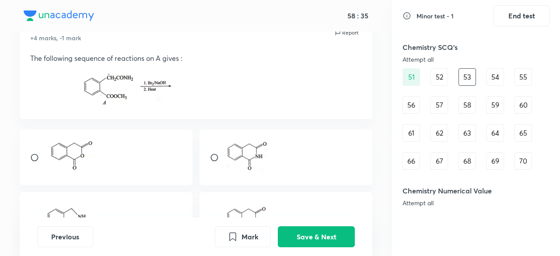
drag, startPoint x: 323, startPoint y: 232, endPoint x: 234, endPoint y: 47, distance: 204.8
click at [234, 47] on div "Question 53 +4 marks, -1 mark Report The following sequence of reactions on A g…" at bounding box center [196, 65] width 353 height 107
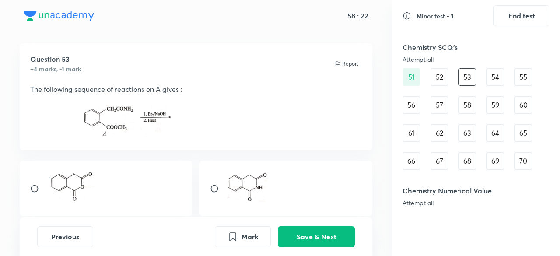
scroll to position [0, 0]
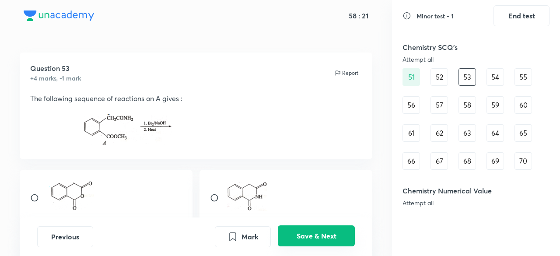
click at [313, 238] on button "Save & Next" at bounding box center [316, 235] width 77 height 21
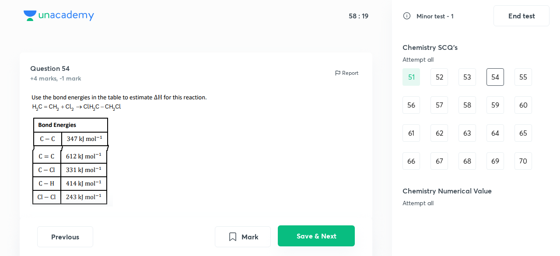
click at [310, 233] on button "Save & Next" at bounding box center [316, 235] width 77 height 21
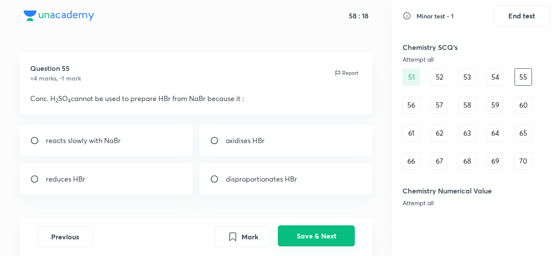
click at [310, 233] on button "Save & Next" at bounding box center [316, 235] width 77 height 21
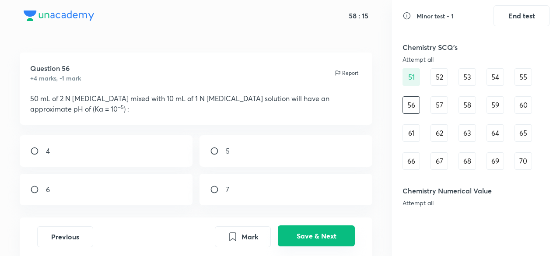
click at [310, 233] on button "Save & Next" at bounding box center [316, 235] width 77 height 21
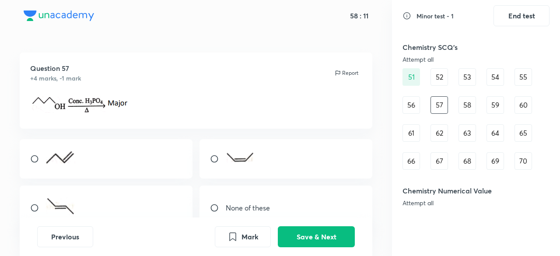
drag, startPoint x: 310, startPoint y: 233, endPoint x: 226, endPoint y: 80, distance: 174.8
click at [226, 80] on div "Question 57 +4 marks, -1 mark Report" at bounding box center [196, 73] width 332 height 20
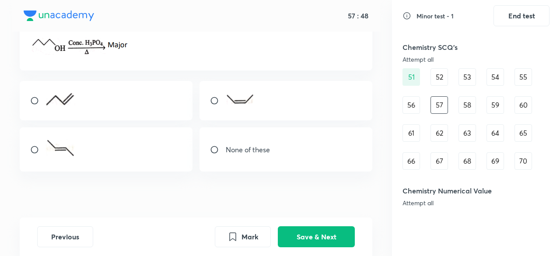
click at [158, 153] on div at bounding box center [106, 149] width 173 height 44
radio input "true"
click at [319, 232] on button "Save & Next" at bounding box center [316, 235] width 77 height 21
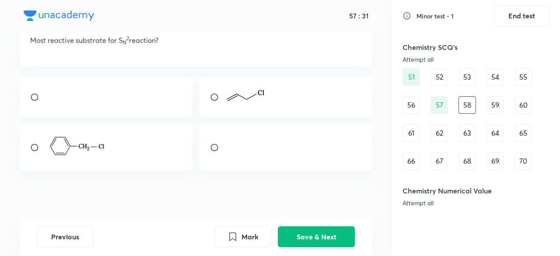
click at [92, 49] on p at bounding box center [196, 51] width 332 height 11
click at [135, 81] on div at bounding box center [106, 97] width 173 height 40
radio input "true"
click at [327, 239] on button "Save & Next" at bounding box center [316, 235] width 77 height 21
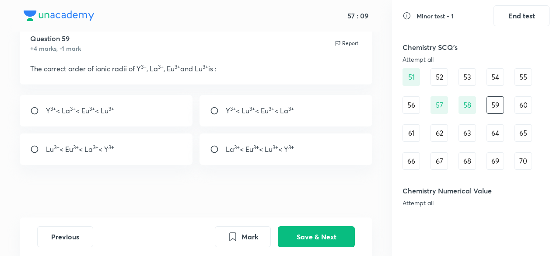
drag, startPoint x: 327, startPoint y: 239, endPoint x: 254, endPoint y: 187, distance: 89.4
click at [254, 187] on div "Question 59 +4 marks, -1 mark Report The correct order of ionic radii of Y 3+ ,…" at bounding box center [196, 120] width 392 height 195
click at [308, 243] on button "Save & Next" at bounding box center [316, 235] width 77 height 21
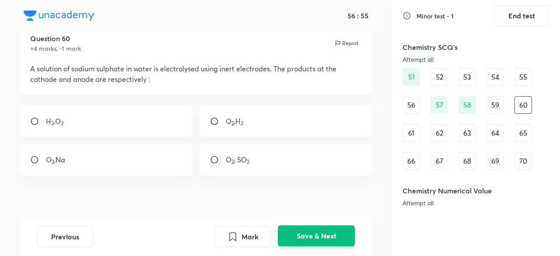
click at [301, 241] on button "Save & Next" at bounding box center [316, 235] width 77 height 21
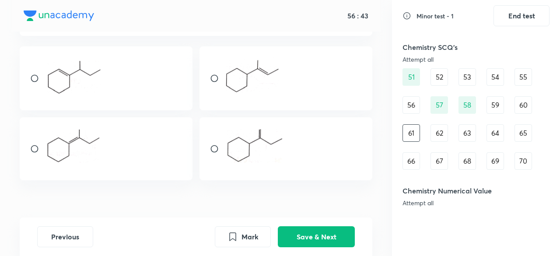
scroll to position [146, 0]
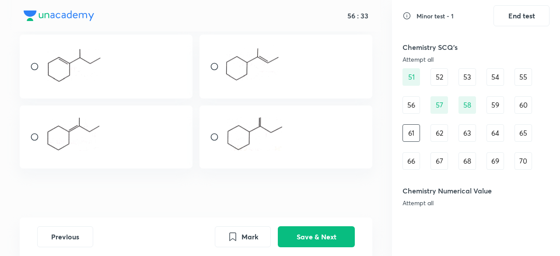
click at [274, 82] on img at bounding box center [253, 66] width 54 height 40
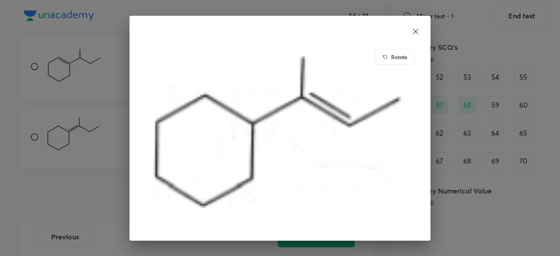
click at [418, 30] on icon at bounding box center [415, 31] width 9 height 9
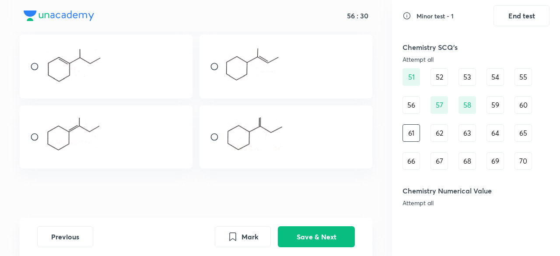
click at [272, 53] on img at bounding box center [253, 66] width 54 height 40
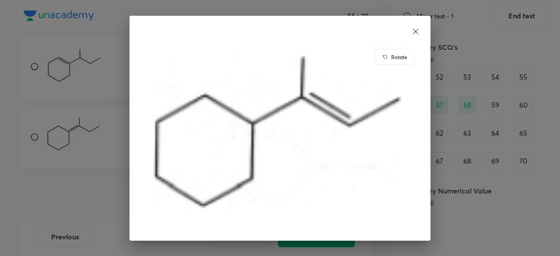
click at [272, 53] on img at bounding box center [280, 137] width 280 height 186
click at [416, 33] on icon at bounding box center [415, 31] width 9 height 9
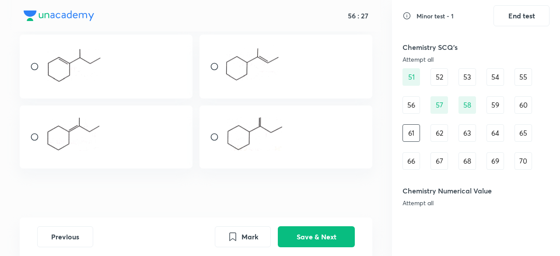
click at [215, 69] on input "radio" at bounding box center [218, 66] width 16 height 9
radio input "true"
click at [334, 239] on button "Save & Next" at bounding box center [316, 235] width 77 height 21
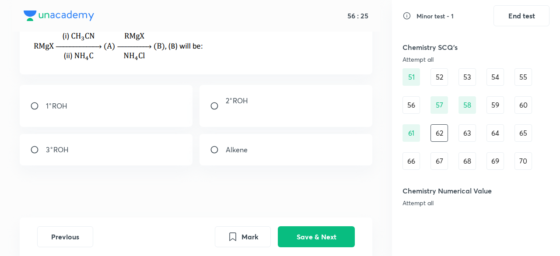
scroll to position [0, 0]
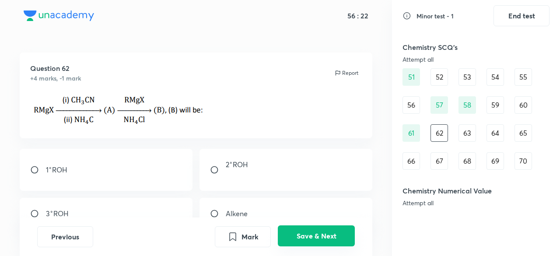
click at [300, 237] on button "Save & Next" at bounding box center [316, 235] width 77 height 21
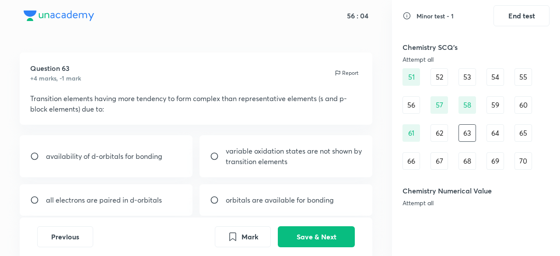
click at [245, 169] on div "variable oxidation states are not shown by transition elements" at bounding box center [286, 156] width 173 height 42
radio input "true"
click at [323, 250] on div "Previous Mark Save & Next" at bounding box center [196, 237] width 353 height 39
click at [314, 236] on button "Save & Next" at bounding box center [316, 235] width 77 height 21
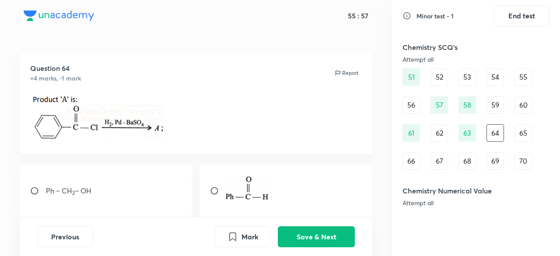
scroll to position [58, 0]
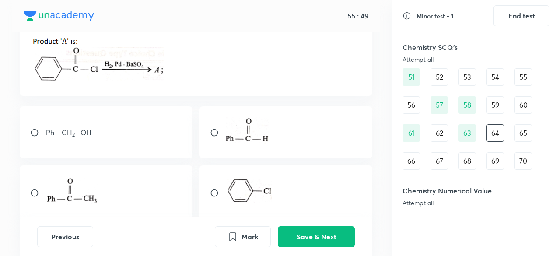
click at [295, 153] on div at bounding box center [286, 132] width 173 height 52
radio input "true"
click at [337, 229] on button "Save & Next" at bounding box center [316, 235] width 77 height 21
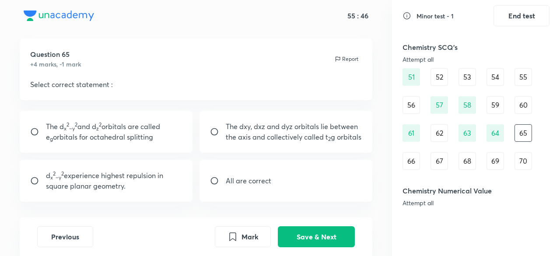
scroll to position [0, 0]
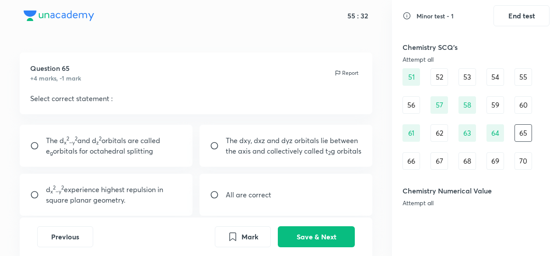
click at [309, 194] on div "All are correct" at bounding box center [286, 195] width 173 height 42
radio input "true"
click at [313, 227] on button "Save & Next" at bounding box center [316, 235] width 77 height 21
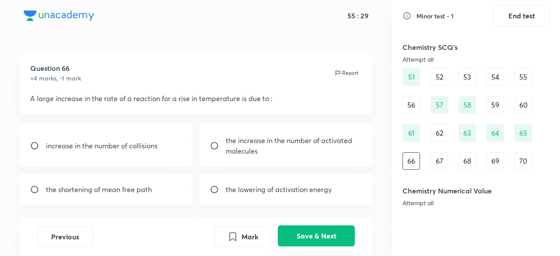
click at [313, 227] on button "Save & Next" at bounding box center [316, 235] width 77 height 21
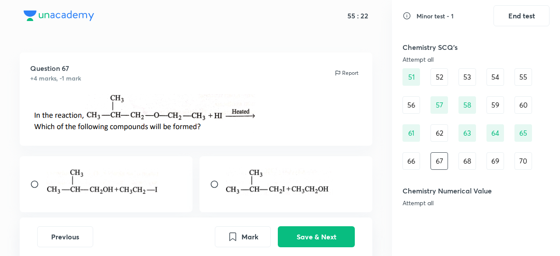
scroll to position [58, 0]
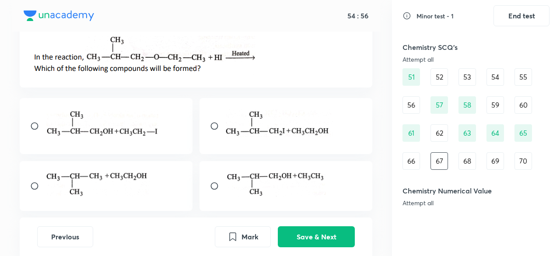
click at [134, 141] on img at bounding box center [104, 125] width 116 height 32
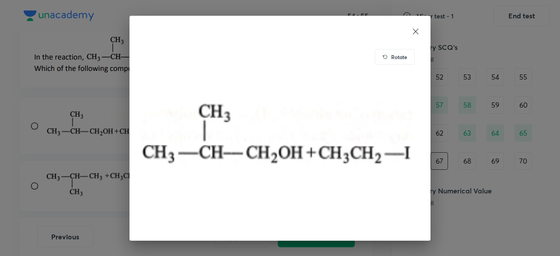
click at [497, 141] on div "Rotate" at bounding box center [280, 128] width 560 height 256
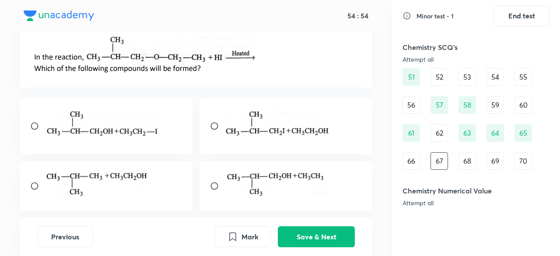
click at [39, 128] on input "radio" at bounding box center [38, 126] width 16 height 9
radio input "true"
click at [318, 246] on button "Save & Next" at bounding box center [316, 235] width 77 height 21
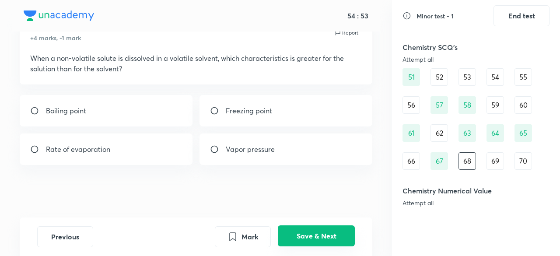
scroll to position [40, 0]
click at [296, 241] on button "Save & Next" at bounding box center [316, 235] width 77 height 21
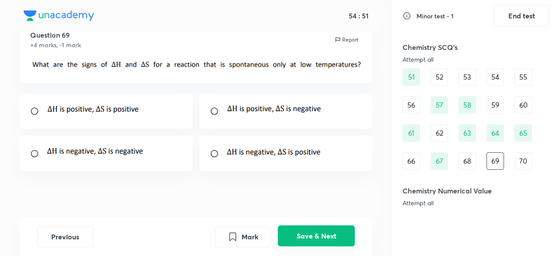
scroll to position [39, 0]
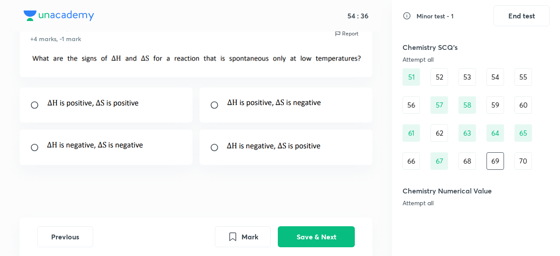
click at [274, 101] on img at bounding box center [274, 103] width 96 height 11
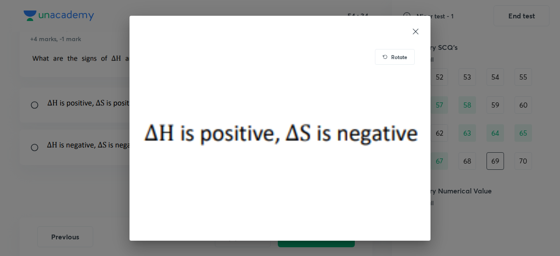
click at [417, 32] on icon at bounding box center [416, 31] width 6 height 6
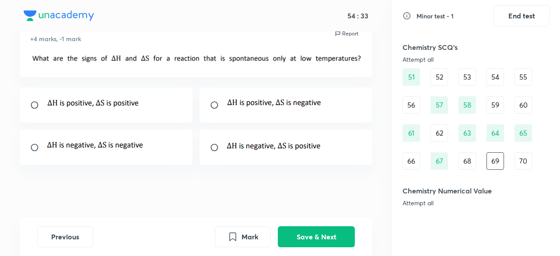
click at [216, 106] on input "radio" at bounding box center [218, 105] width 16 height 9
radio input "true"
click at [345, 241] on button "Save & Next" at bounding box center [316, 235] width 77 height 21
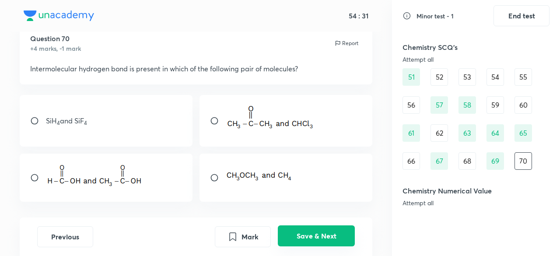
scroll to position [34, 0]
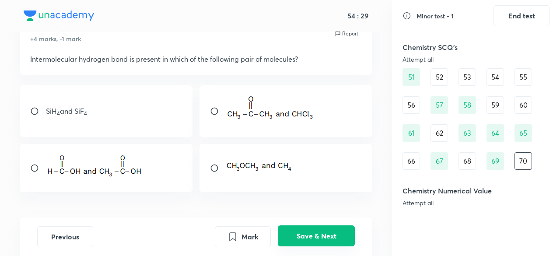
click at [330, 231] on button "Save & Next" at bounding box center [316, 235] width 77 height 21
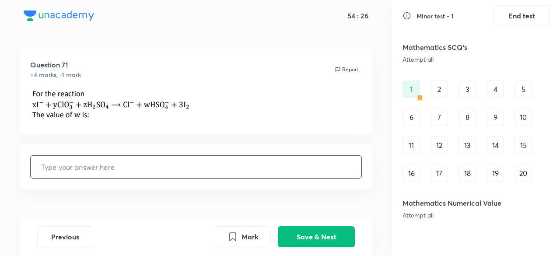
scroll to position [0, 0]
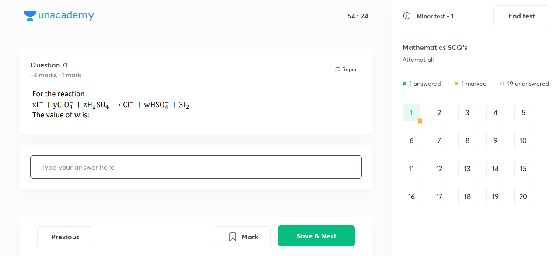
click at [287, 246] on button "Save & Next" at bounding box center [316, 235] width 77 height 21
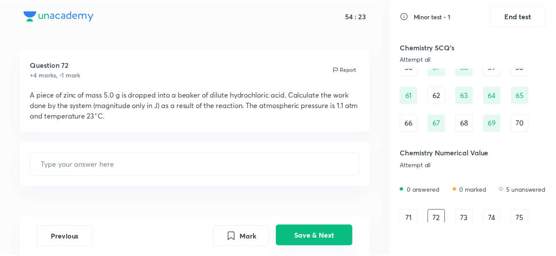
scroll to position [626, 0]
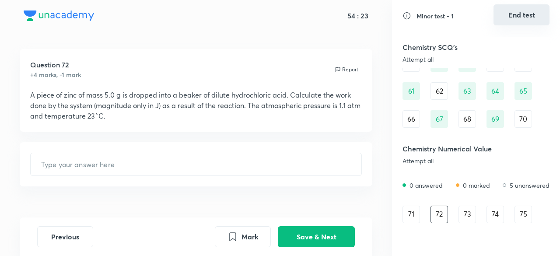
click at [536, 21] on button "End test" at bounding box center [522, 14] width 56 height 21
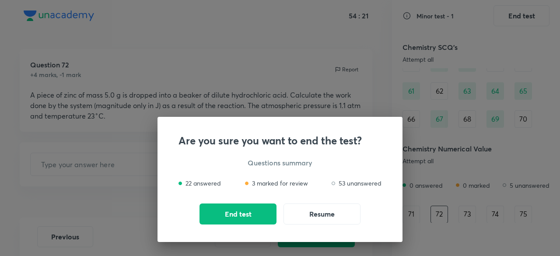
click at [277, 205] on div "End test Resume" at bounding box center [280, 214] width 203 height 21
click at [261, 205] on button "End test" at bounding box center [238, 213] width 77 height 21
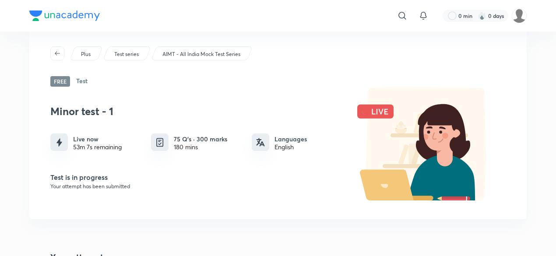
scroll to position [0, 0]
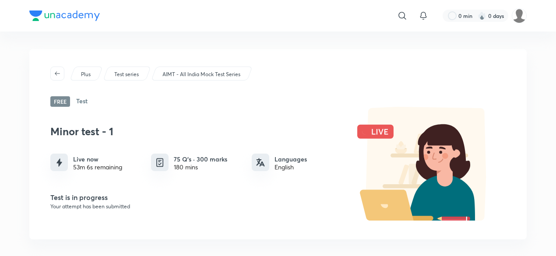
click at [374, 135] on img at bounding box center [427, 164] width 158 height 114
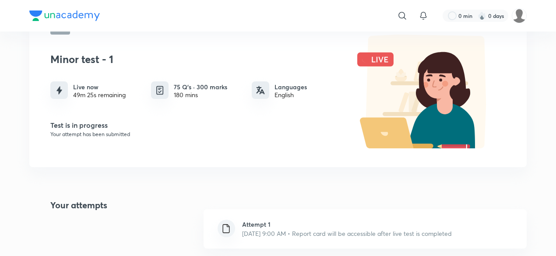
scroll to position [58, 0]
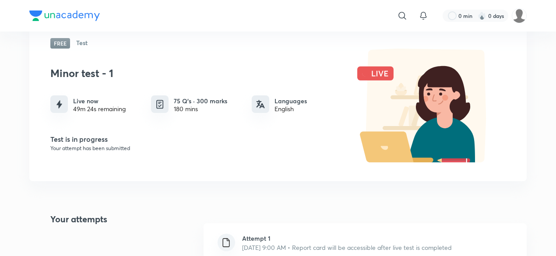
click at [103, 148] on p "Your attempt has been submitted" at bounding box center [196, 148] width 293 height 8
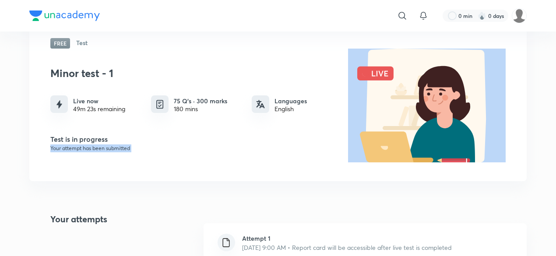
click at [103, 148] on p "Your attempt has been submitted" at bounding box center [196, 148] width 293 height 8
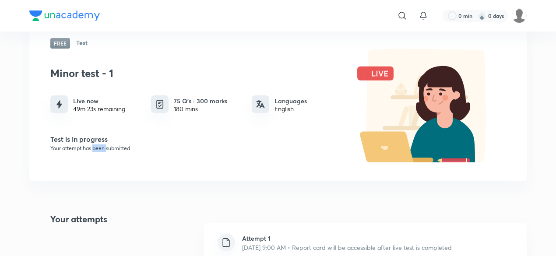
click at [103, 148] on p "Your attempt has been submitted" at bounding box center [196, 148] width 293 height 8
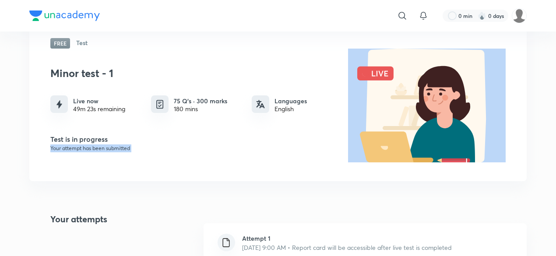
click at [103, 148] on p "Your attempt has been submitted" at bounding box center [196, 148] width 293 height 8
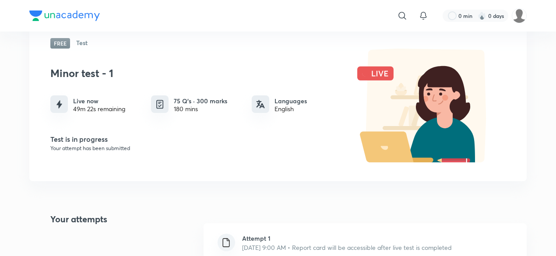
click at [103, 148] on p "Your attempt has been submitted" at bounding box center [196, 148] width 293 height 8
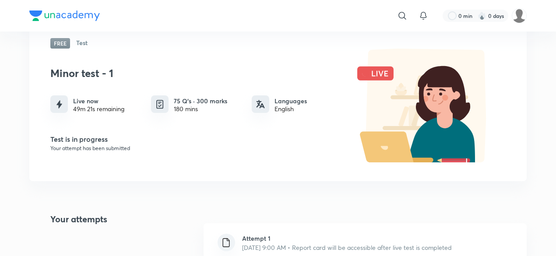
click at [103, 148] on p "Your attempt has been submitted" at bounding box center [196, 148] width 293 height 8
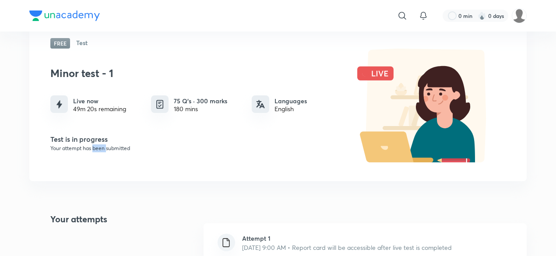
drag, startPoint x: 103, startPoint y: 148, endPoint x: 104, endPoint y: 152, distance: 4.6
click at [104, 152] on p "Your attempt has been submitted" at bounding box center [196, 148] width 293 height 8
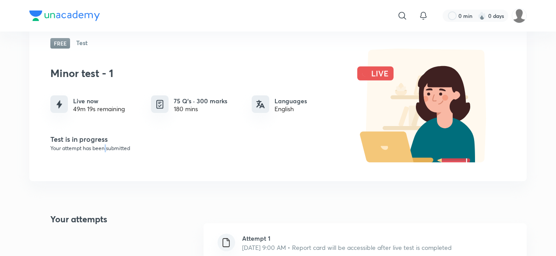
click at [104, 152] on p "Your attempt has been submitted" at bounding box center [196, 148] width 293 height 8
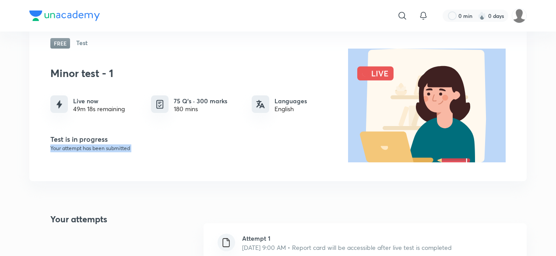
click at [104, 152] on p "Your attempt has been submitted" at bounding box center [196, 148] width 293 height 8
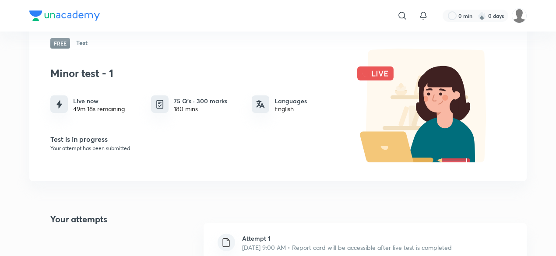
click at [104, 152] on p "Your attempt has been submitted" at bounding box center [196, 148] width 293 height 8
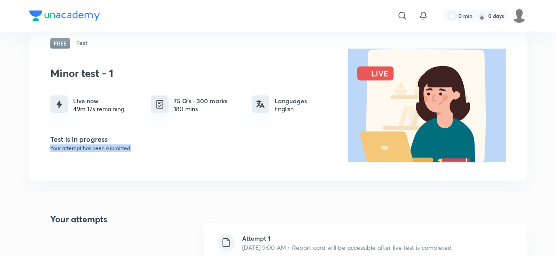
click at [104, 152] on p "Your attempt has been submitted" at bounding box center [196, 148] width 293 height 8
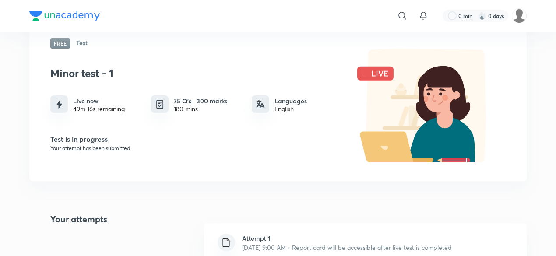
click at [104, 152] on p "Your attempt has been submitted" at bounding box center [196, 148] width 293 height 8
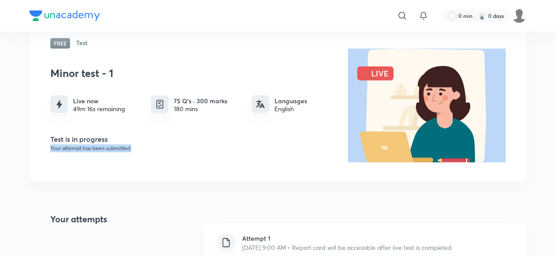
click at [104, 152] on p "Your attempt has been submitted" at bounding box center [196, 148] width 293 height 8
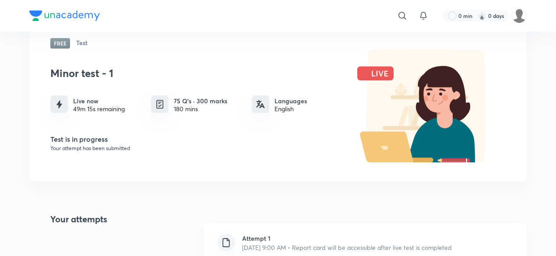
click at [104, 152] on p "Your attempt has been submitted" at bounding box center [196, 148] width 293 height 8
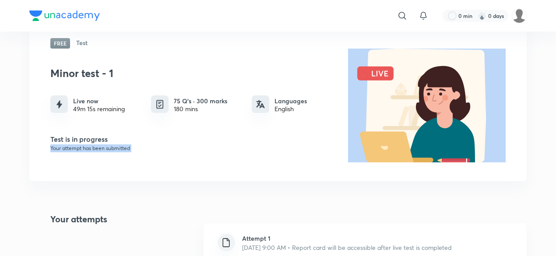
click at [104, 152] on p "Your attempt has been submitted" at bounding box center [196, 148] width 293 height 8
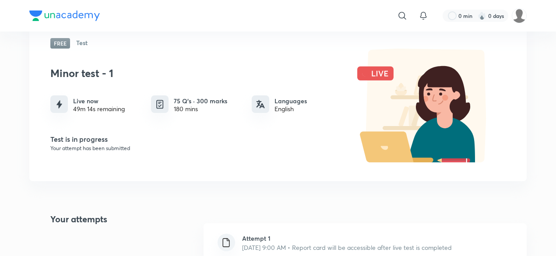
click at [104, 152] on p "Your attempt has been submitted" at bounding box center [196, 148] width 293 height 8
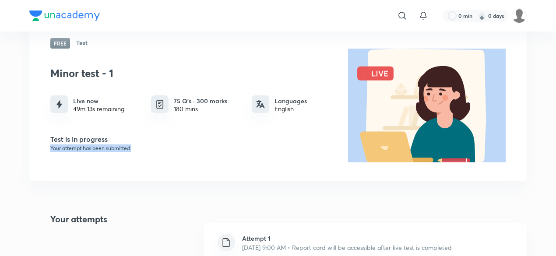
click at [104, 152] on p "Your attempt has been submitted" at bounding box center [196, 148] width 293 height 8
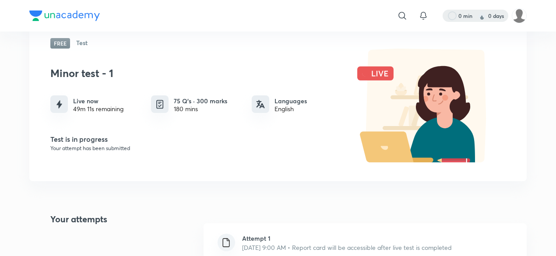
click at [495, 16] on div at bounding box center [476, 16] width 66 height 12
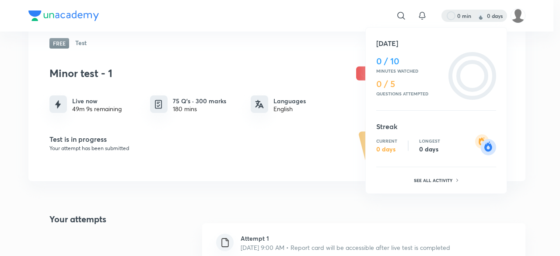
click at [360, 83] on div at bounding box center [280, 128] width 560 height 256
